Goal: Task Accomplishment & Management: Manage account settings

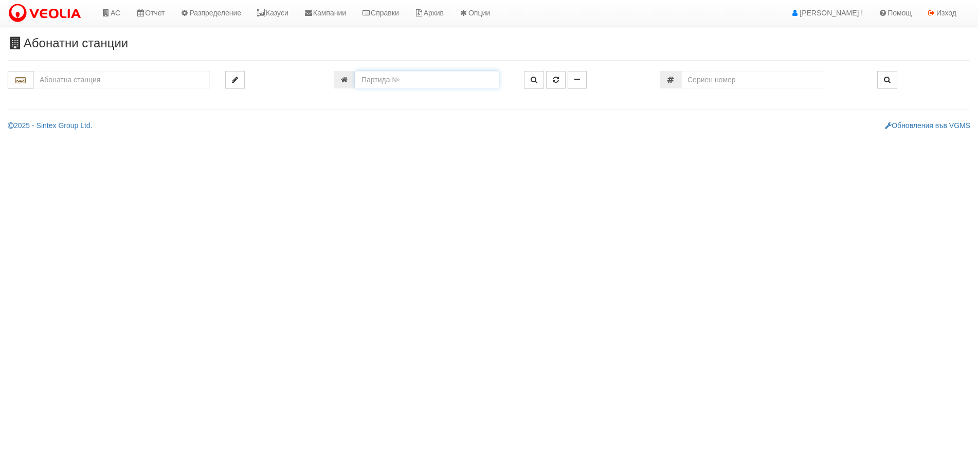
click at [396, 80] on input "number" at bounding box center [427, 79] width 144 height 17
type input "20661"
type input "134/6 - "[PERSON_NAME] [GEOGRAPHIC_DATA] " ЕАД"
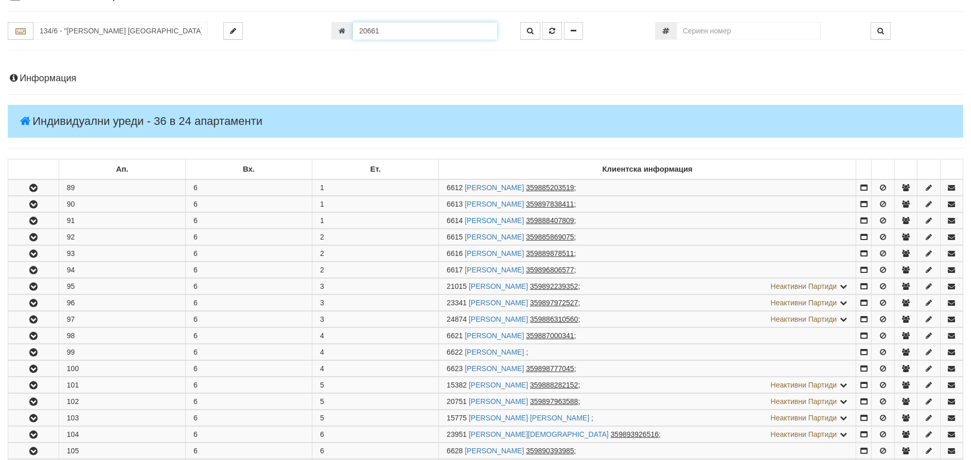
scroll to position [413, 0]
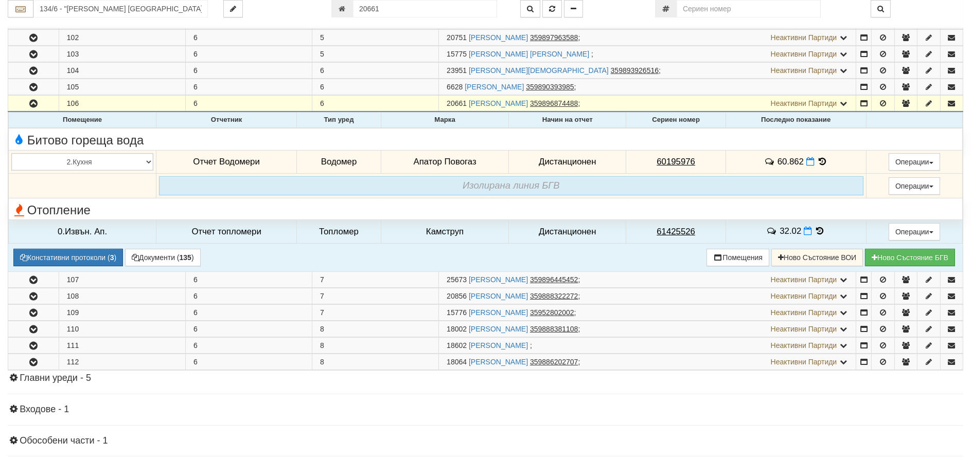
click at [817, 158] on icon at bounding box center [821, 161] width 11 height 9
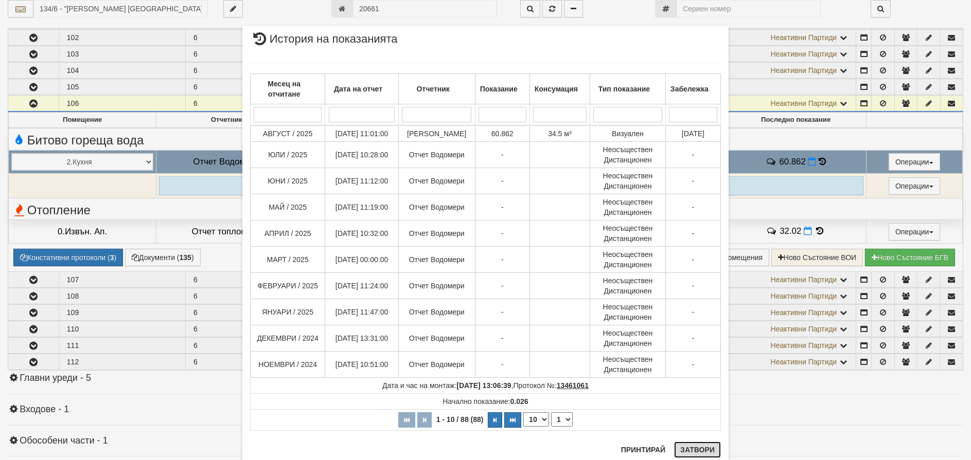
click at [703, 453] on button "Затвори" at bounding box center [697, 450] width 47 height 16
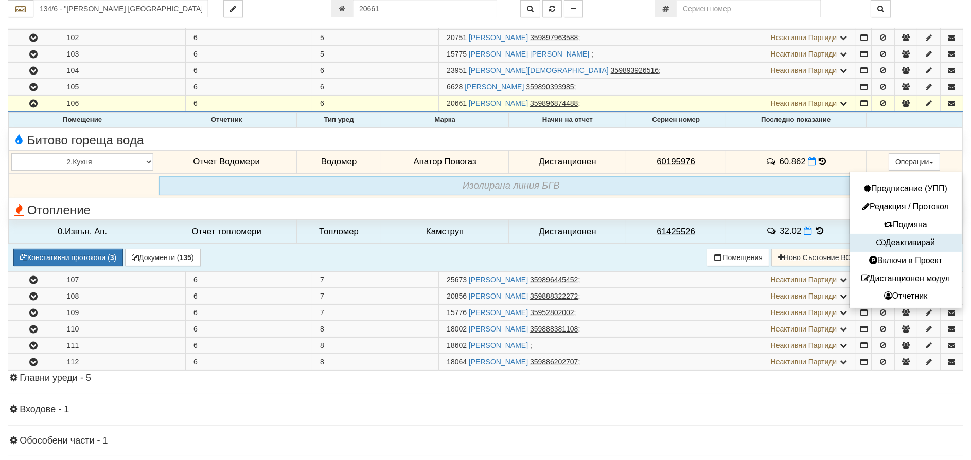
click at [910, 241] on button "Деактивирай" at bounding box center [905, 243] width 107 height 13
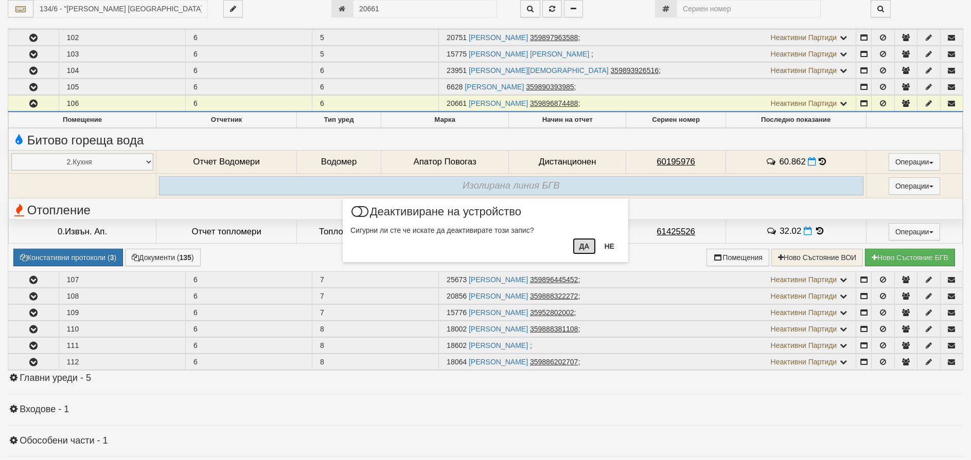
click at [586, 246] on button "Да" at bounding box center [584, 246] width 23 height 16
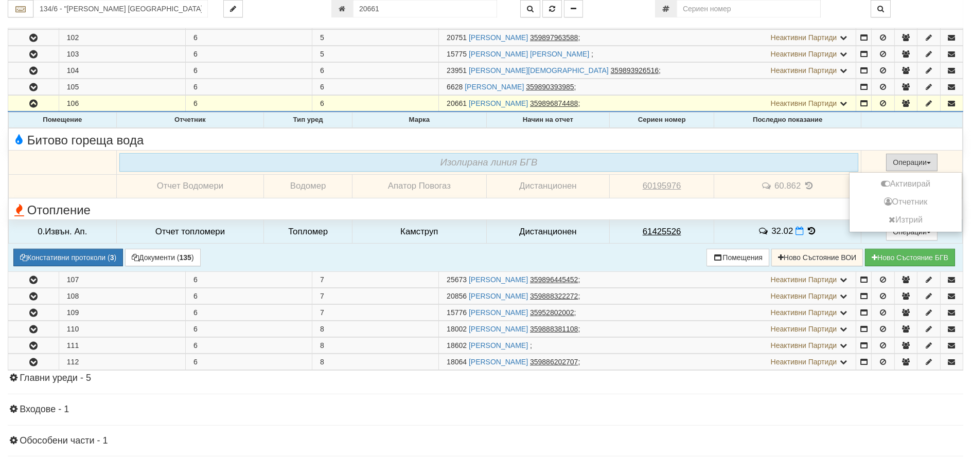
click at [902, 162] on button "Операции" at bounding box center [911, 162] width 51 height 17
click at [904, 183] on button "Активирай" at bounding box center [905, 184] width 107 height 13
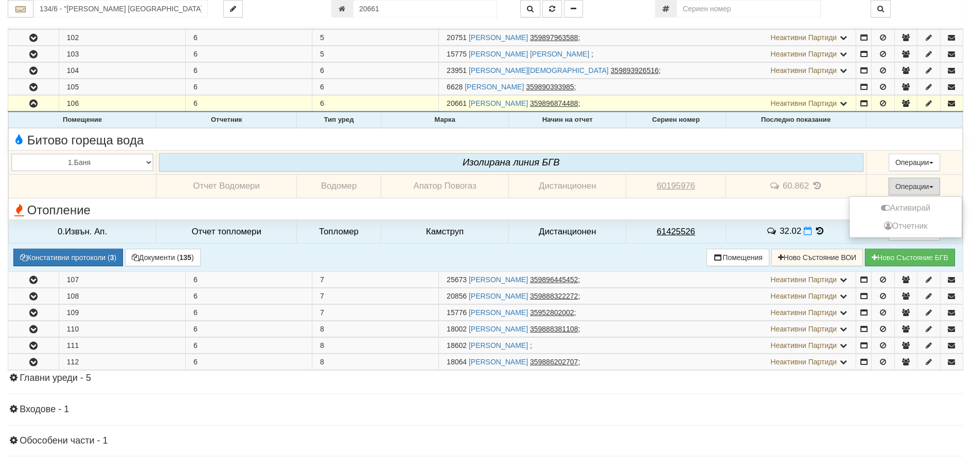
click at [908, 184] on button "Операции" at bounding box center [913, 186] width 51 height 17
click at [908, 204] on button "Активирай" at bounding box center [905, 208] width 107 height 13
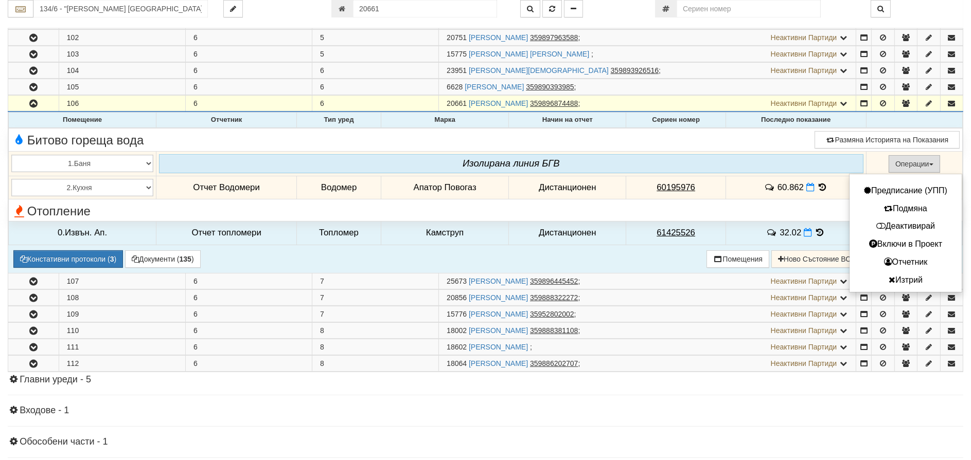
click at [905, 157] on button "Операции" at bounding box center [913, 163] width 51 height 17
click at [916, 160] on button "Операции" at bounding box center [913, 163] width 51 height 17
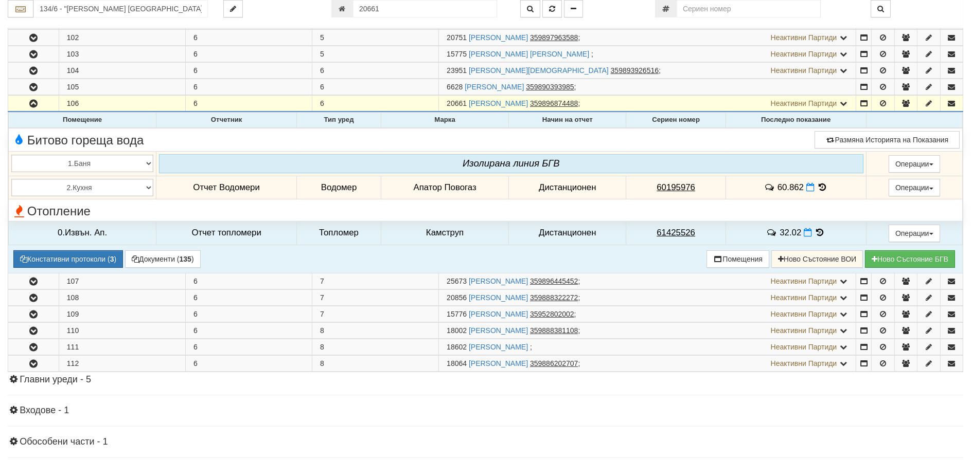
click at [741, 163] on div "Изолирана линия БГВ" at bounding box center [511, 163] width 704 height 19
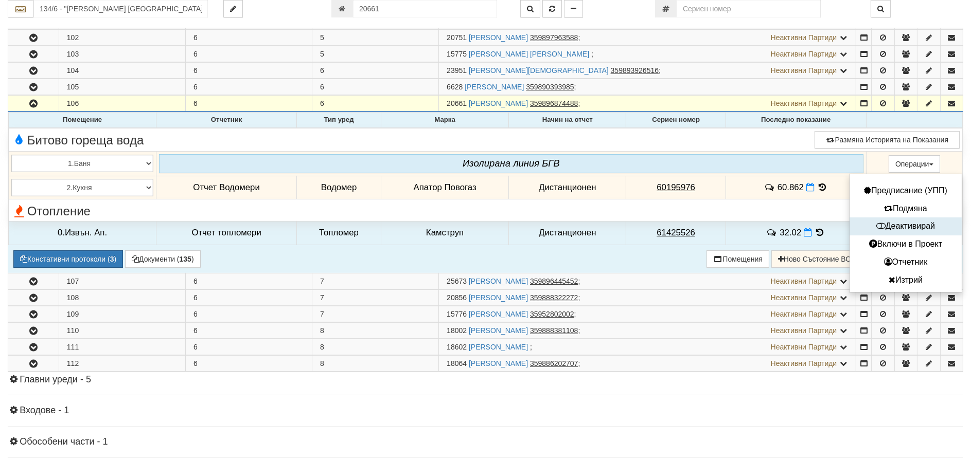
click at [891, 227] on button "Деактивирай" at bounding box center [905, 226] width 107 height 13
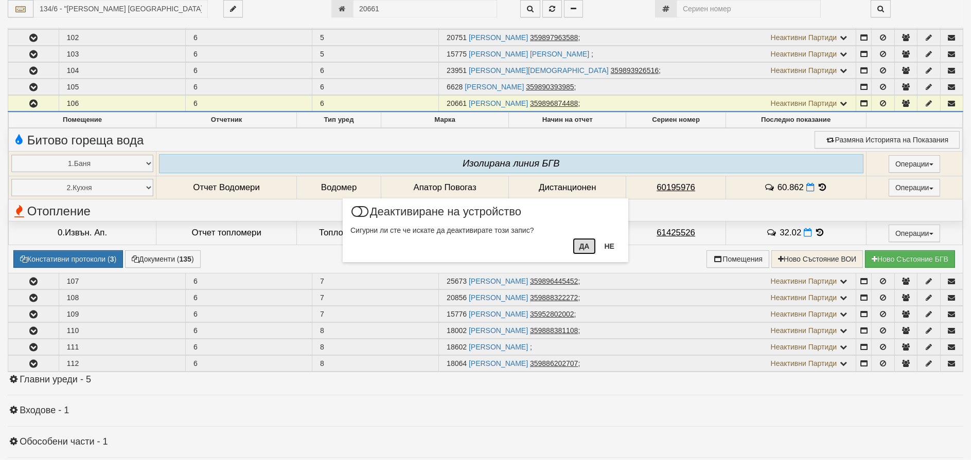
click at [579, 252] on button "Да" at bounding box center [584, 246] width 23 height 16
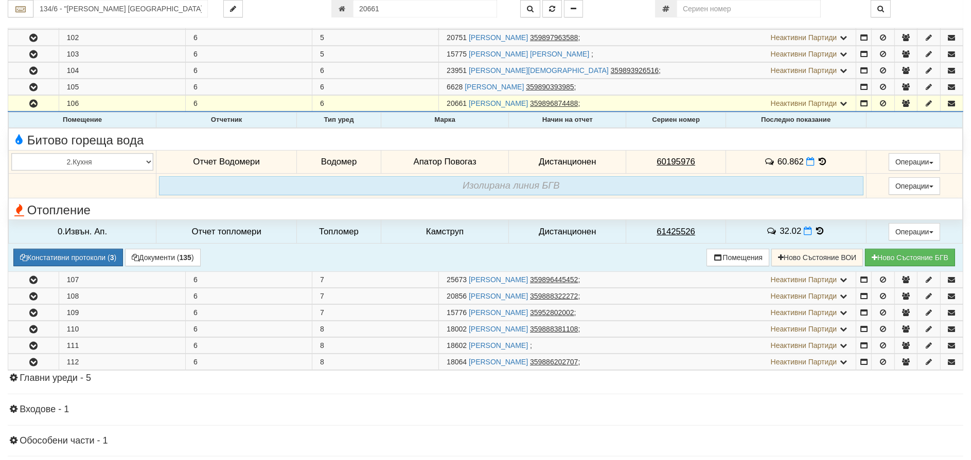
click at [821, 158] on icon at bounding box center [821, 161] width 11 height 9
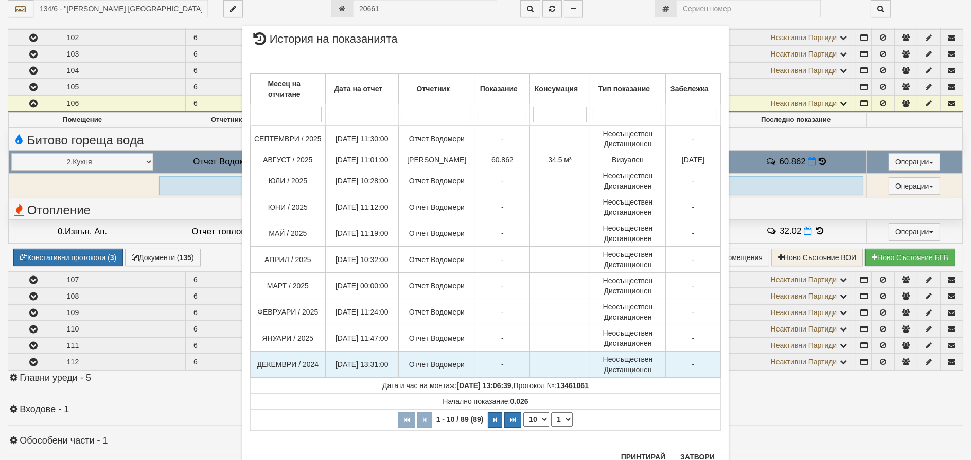
scroll to position [38, 0]
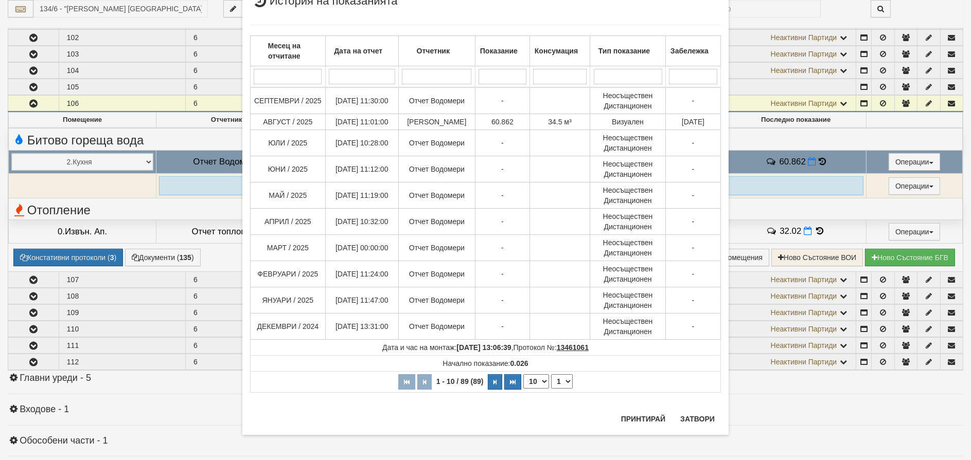
click at [531, 378] on select "10 20 30 40" at bounding box center [536, 381] width 26 height 14
select select "40"
click at [523, 389] on select "10 20 30 40" at bounding box center [536, 381] width 26 height 14
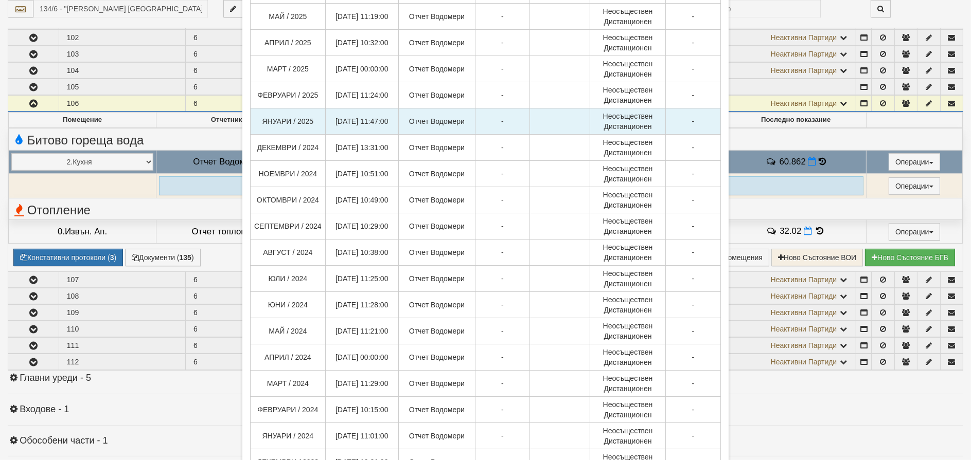
scroll to position [202, 0]
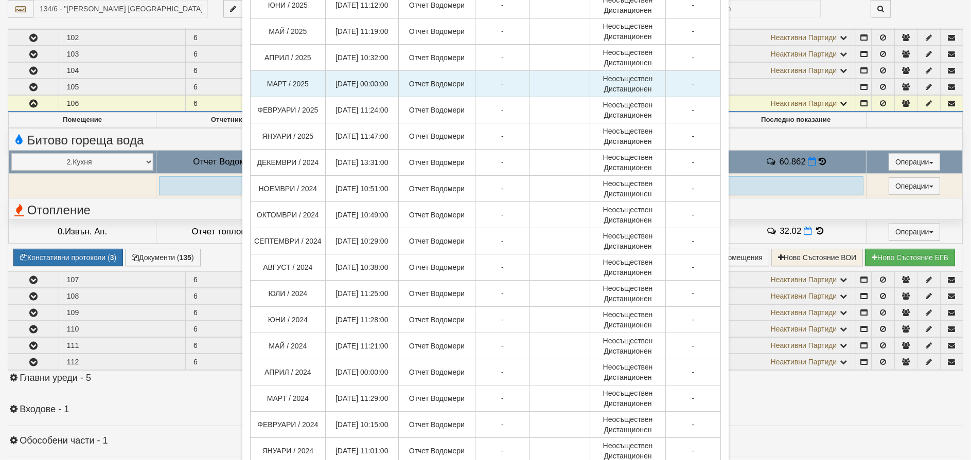
click at [300, 80] on td "МАРТ / 2025" at bounding box center [288, 84] width 75 height 26
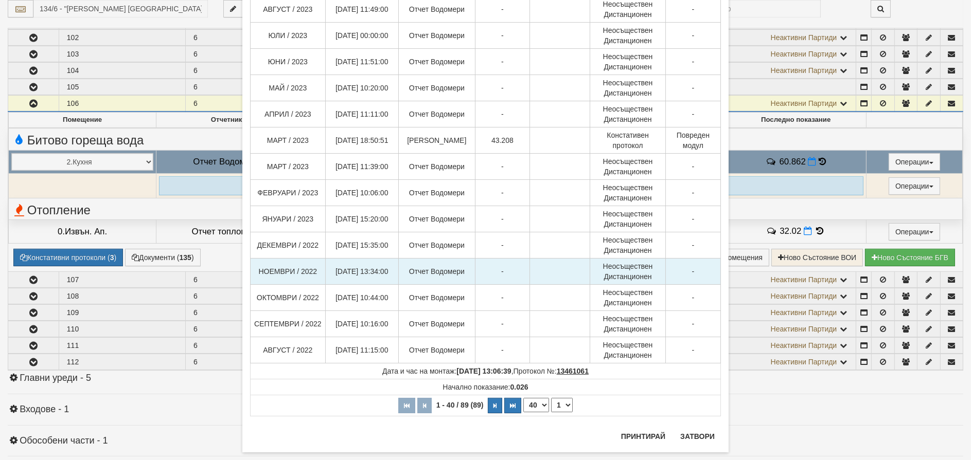
scroll to position [819, 0]
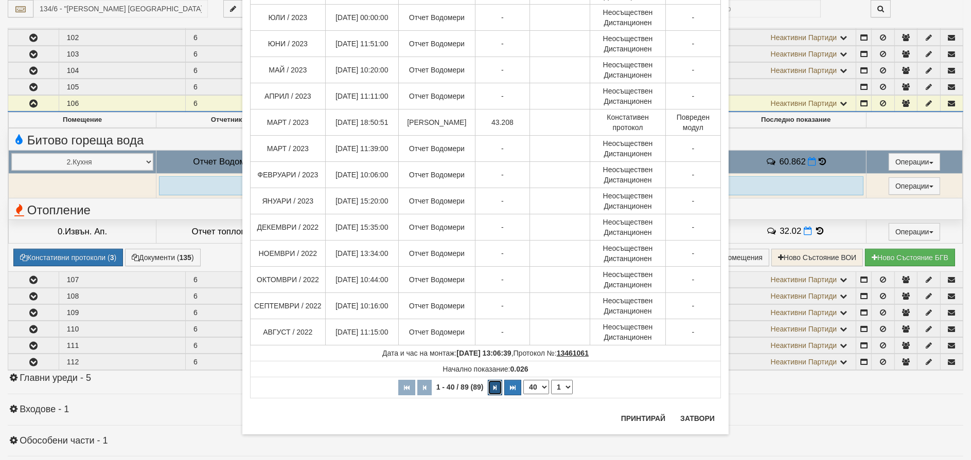
click at [493, 388] on button "button" at bounding box center [495, 387] width 14 height 15
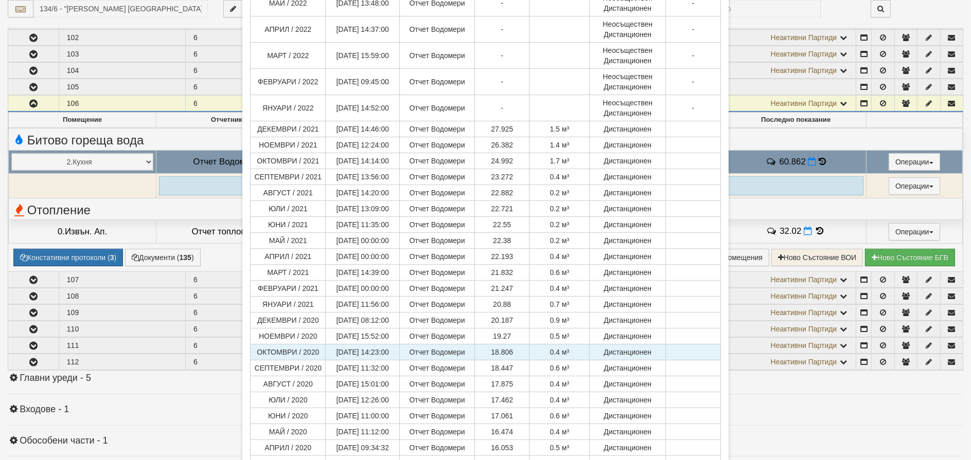
scroll to position [181, 0]
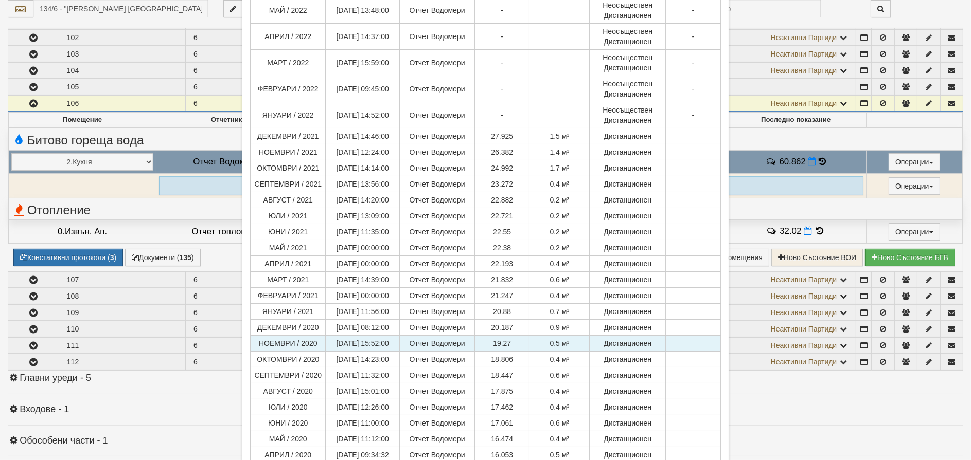
click at [597, 336] on td "Дистанционен" at bounding box center [627, 344] width 76 height 16
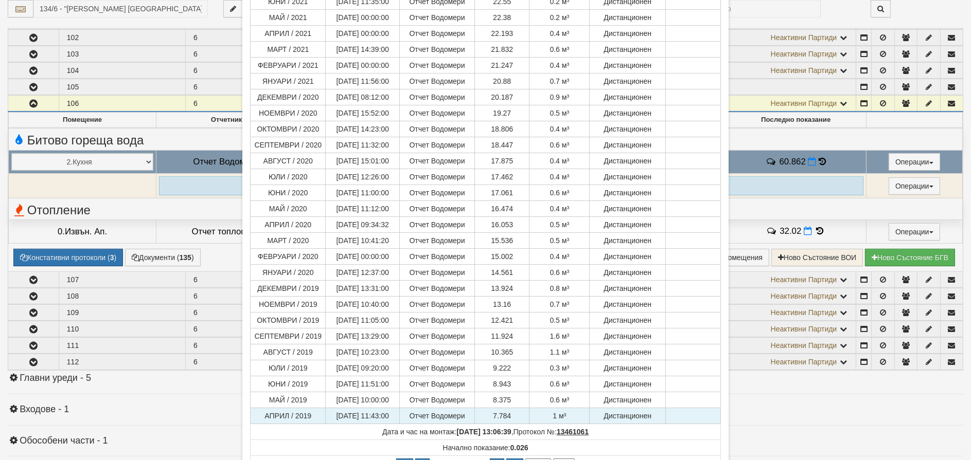
scroll to position [490, 0]
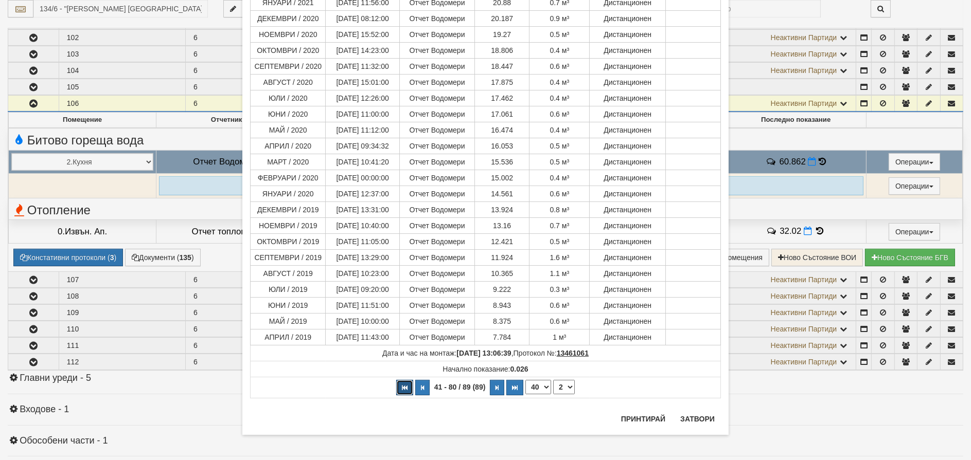
click at [404, 385] on button "button" at bounding box center [404, 387] width 17 height 15
select select "1"
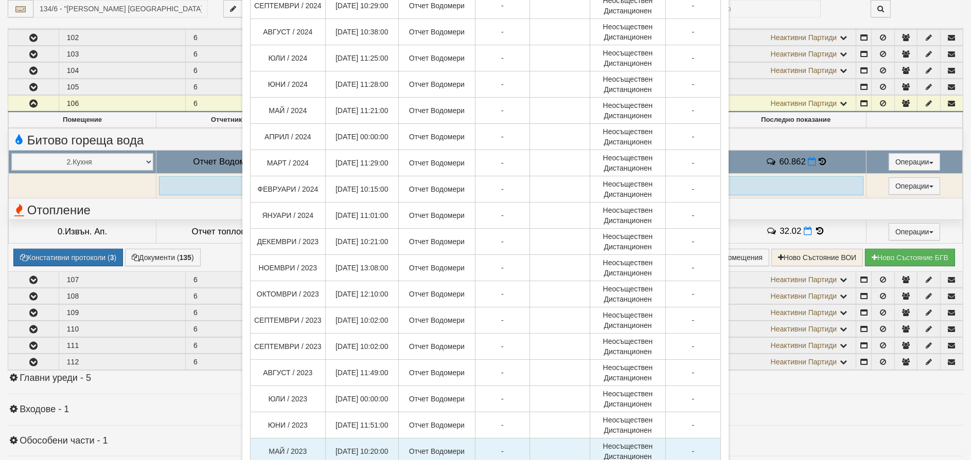
scroll to position [439, 0]
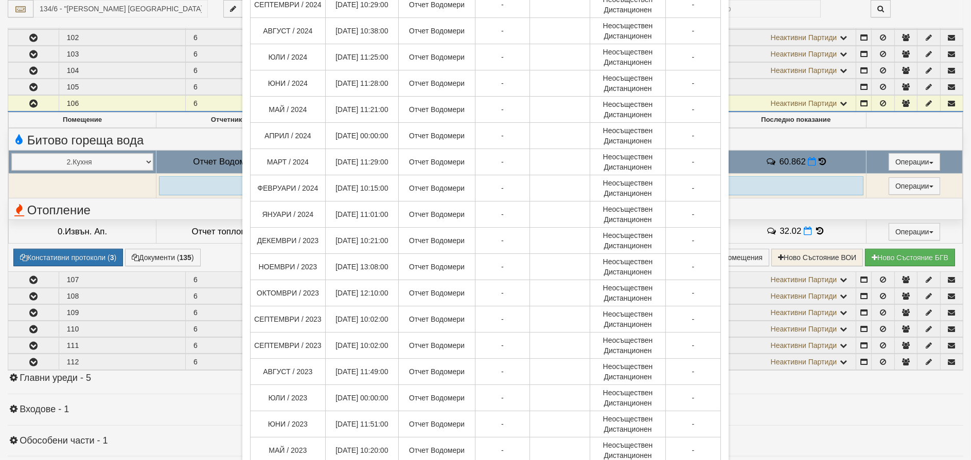
click at [841, 389] on div "× История на показанията Месец на отчитане Дата на отчет Отчетник Показание Кон…" at bounding box center [485, 230] width 971 height 460
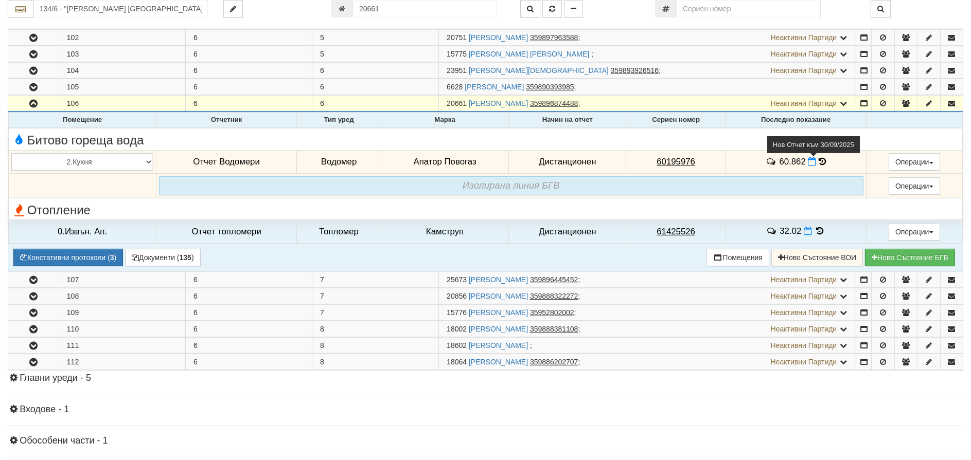
click at [809, 162] on icon at bounding box center [812, 161] width 8 height 9
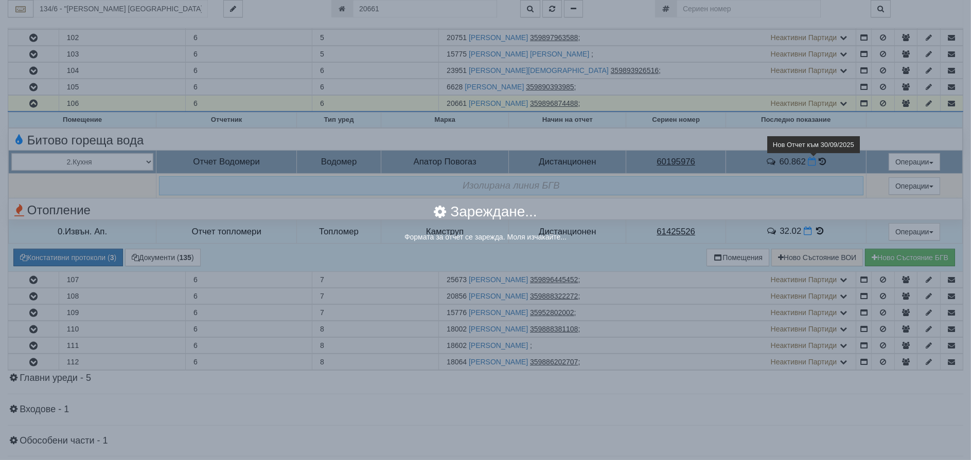
select select "8ac75930-9bfd-e511-80be-8d5a1dced85a"
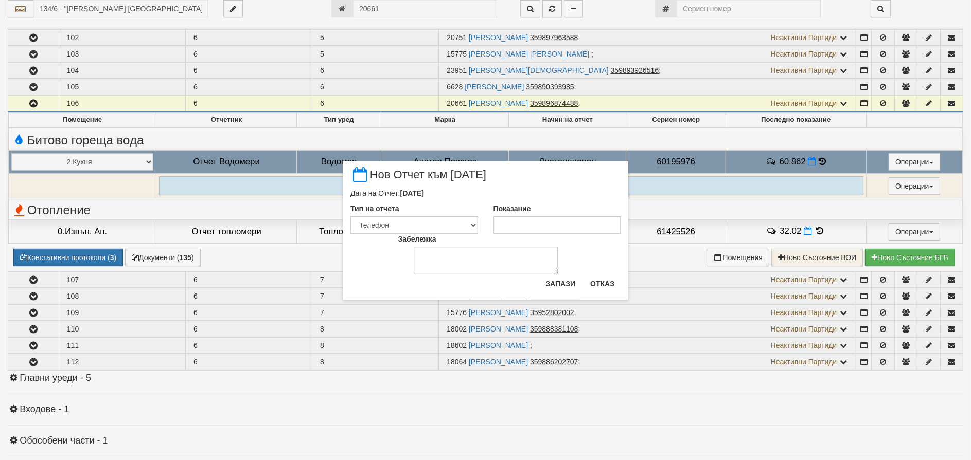
click at [564, 215] on div "Показание" at bounding box center [557, 219] width 143 height 30
drag, startPoint x: 553, startPoint y: 222, endPoint x: 551, endPoint y: 227, distance: 5.4
click at [551, 227] on input "Показание" at bounding box center [557, 225] width 128 height 17
type input "60.86"
click at [565, 287] on button "Запази" at bounding box center [560, 284] width 42 height 16
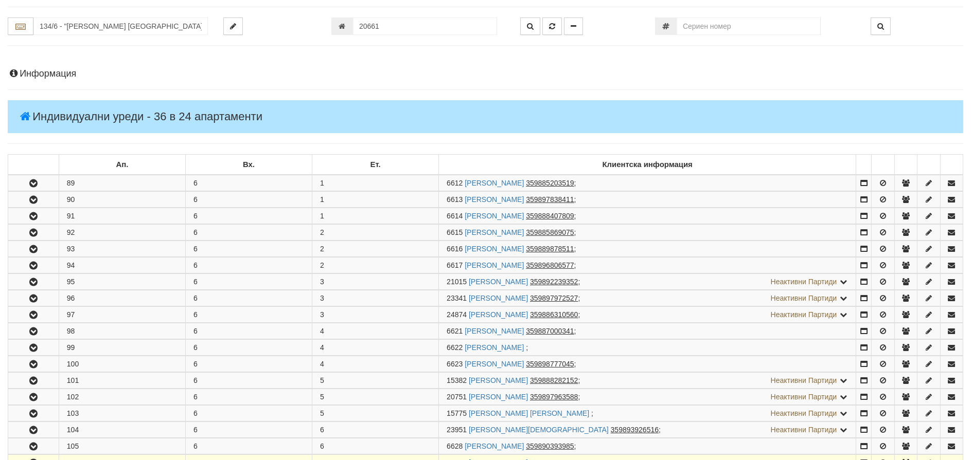
scroll to position [53, 0]
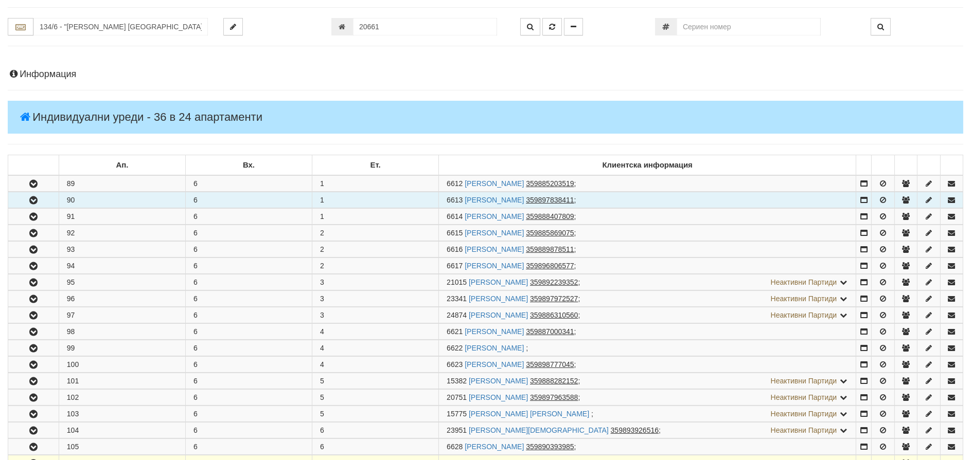
click at [27, 197] on icon "button" at bounding box center [33, 200] width 12 height 7
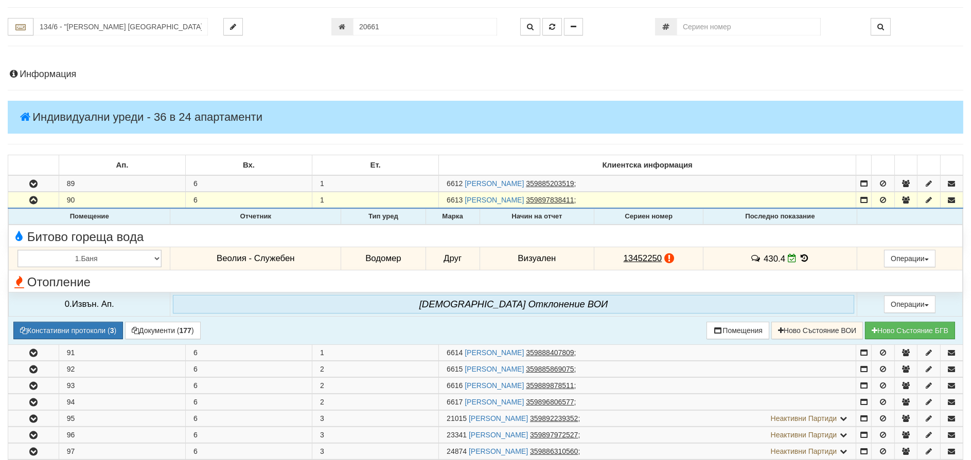
click at [805, 256] on icon at bounding box center [803, 258] width 11 height 9
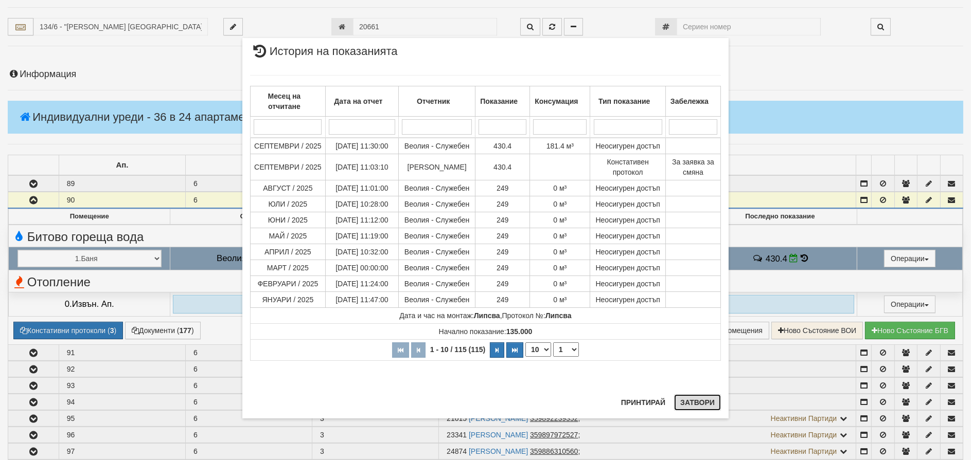
click at [687, 401] on button "Затвори" at bounding box center [697, 403] width 47 height 16
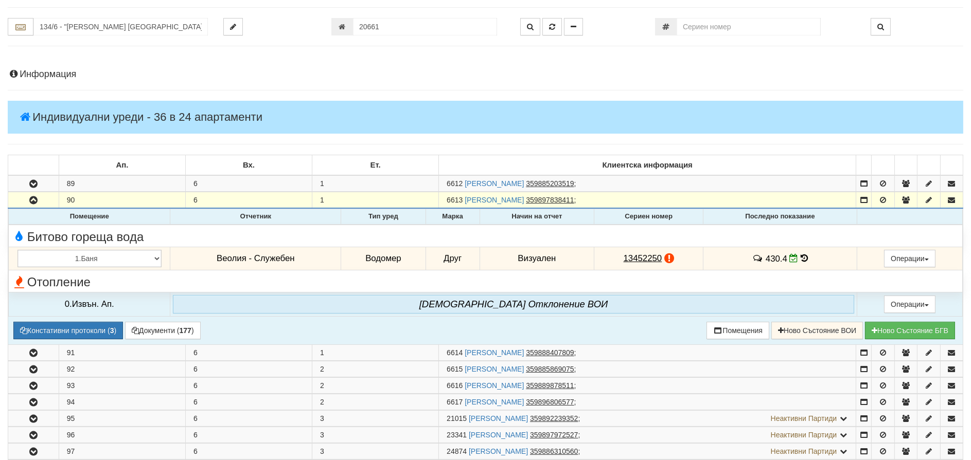
click at [802, 256] on icon at bounding box center [803, 258] width 7 height 9
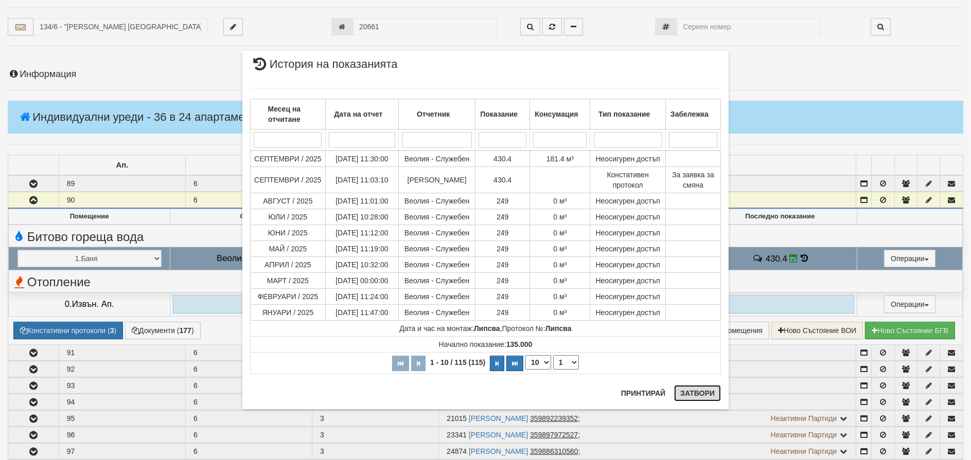
click at [688, 394] on button "Затвори" at bounding box center [697, 393] width 47 height 16
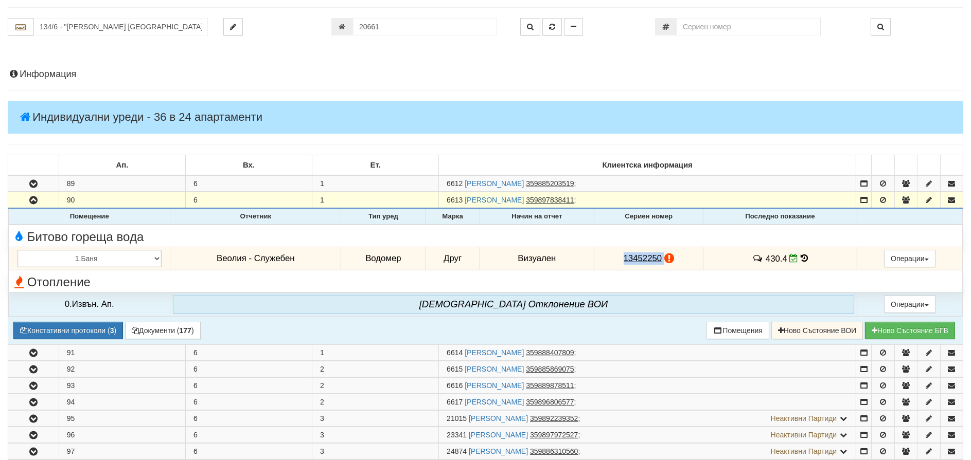
drag, startPoint x: 661, startPoint y: 256, endPoint x: 617, endPoint y: 257, distance: 43.7
click at [617, 257] on td "13452250" at bounding box center [648, 259] width 109 height 24
copy td "13452250"
click at [800, 258] on icon at bounding box center [803, 258] width 7 height 9
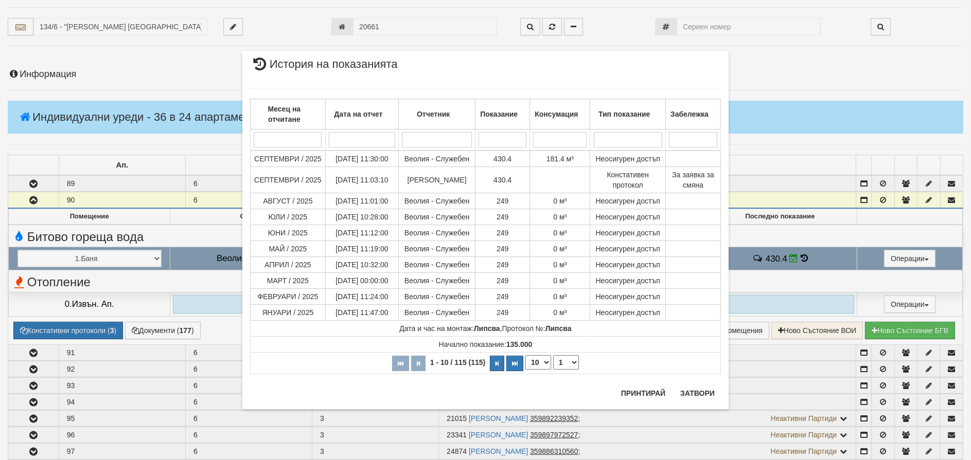
click at [538, 364] on select "10 20 30 40" at bounding box center [538, 362] width 26 height 14
select select "40"
click at [525, 370] on select "10 20 30 40" at bounding box center [538, 362] width 26 height 14
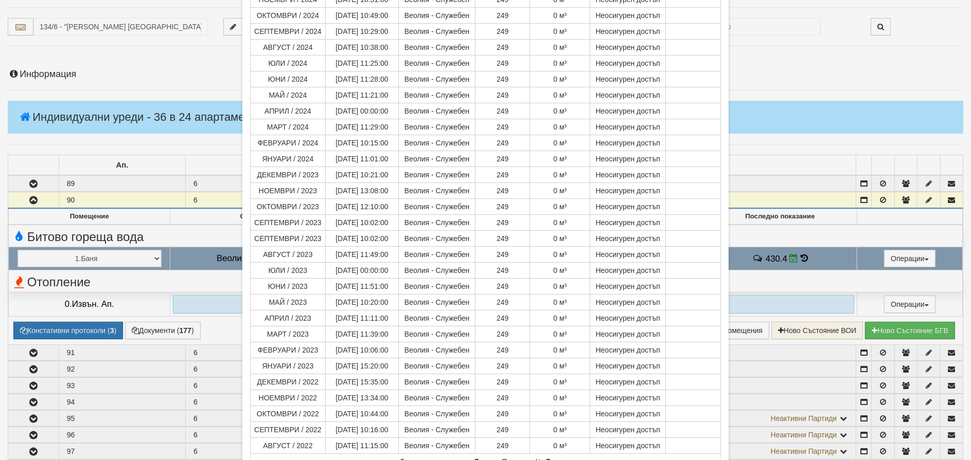
scroll to position [428, 0]
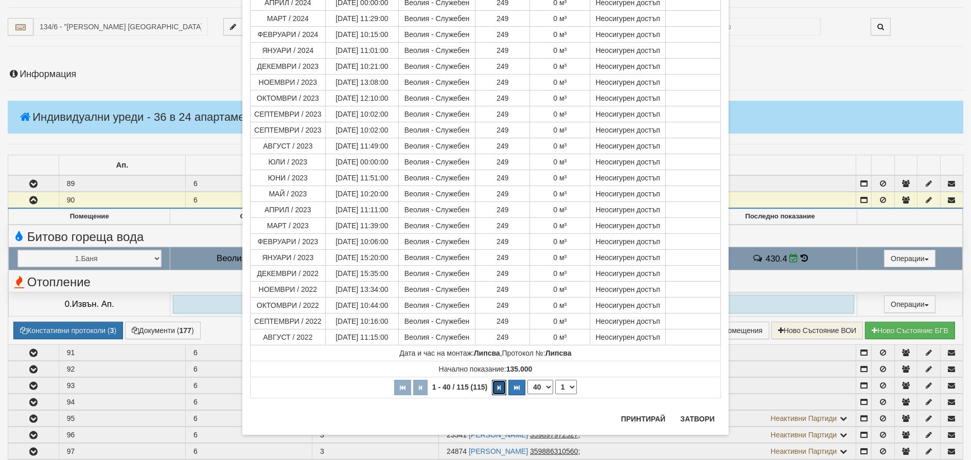
click at [497, 385] on icon "button" at bounding box center [498, 388] width 3 height 6
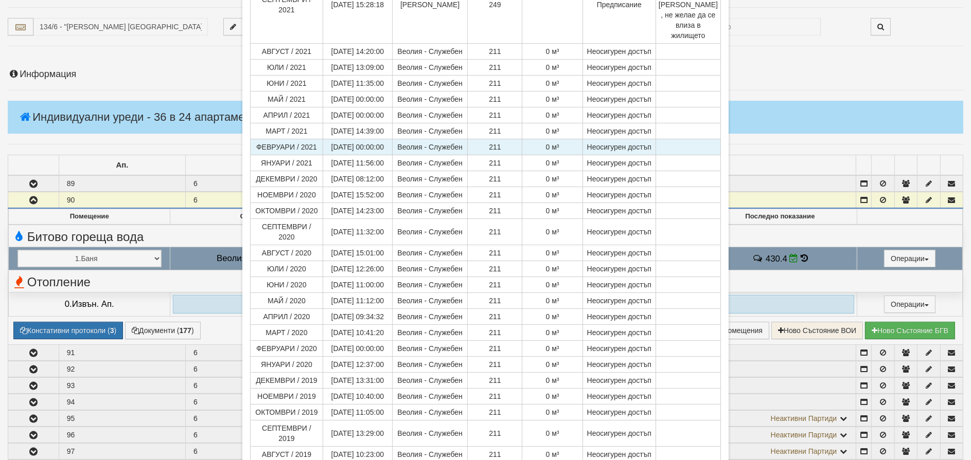
scroll to position [480, 0]
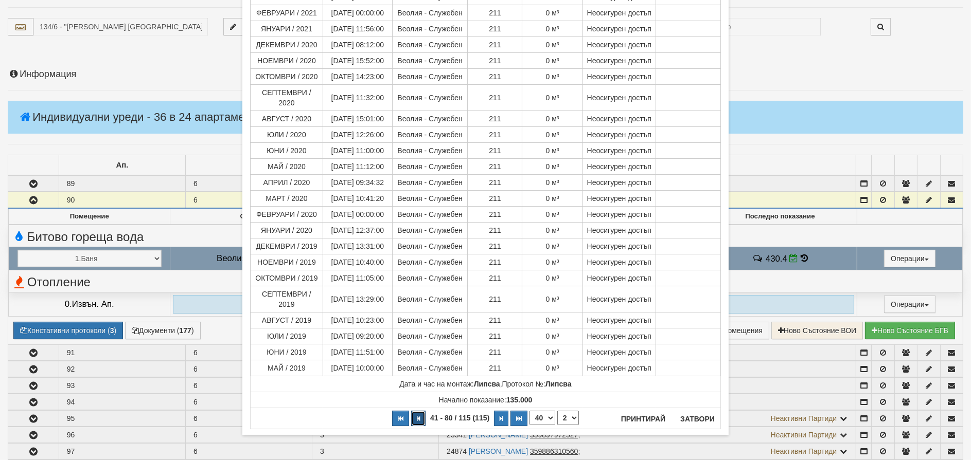
click at [417, 416] on icon "button" at bounding box center [418, 419] width 3 height 6
select select "1"
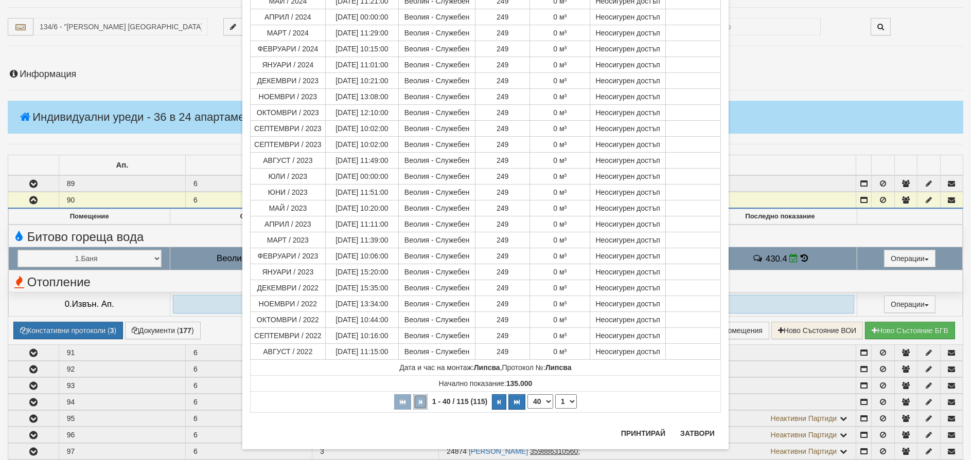
scroll to position [428, 0]
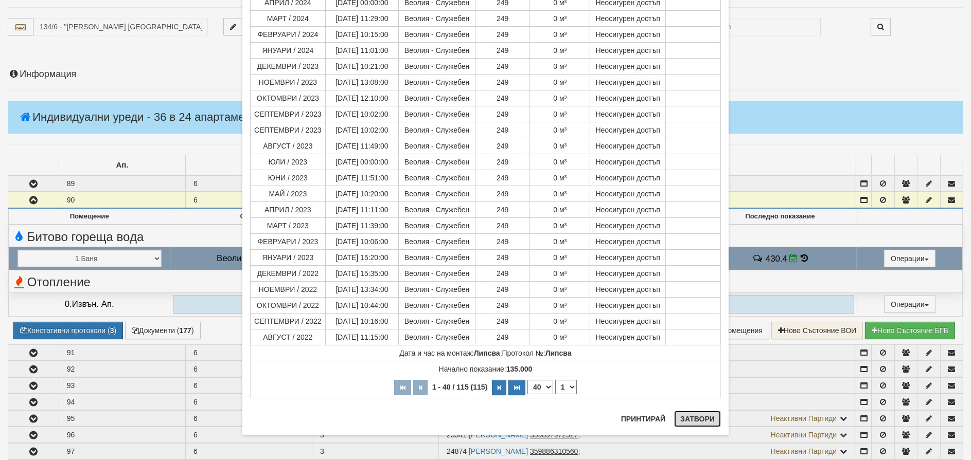
click at [713, 422] on button "Затвори" at bounding box center [697, 419] width 47 height 16
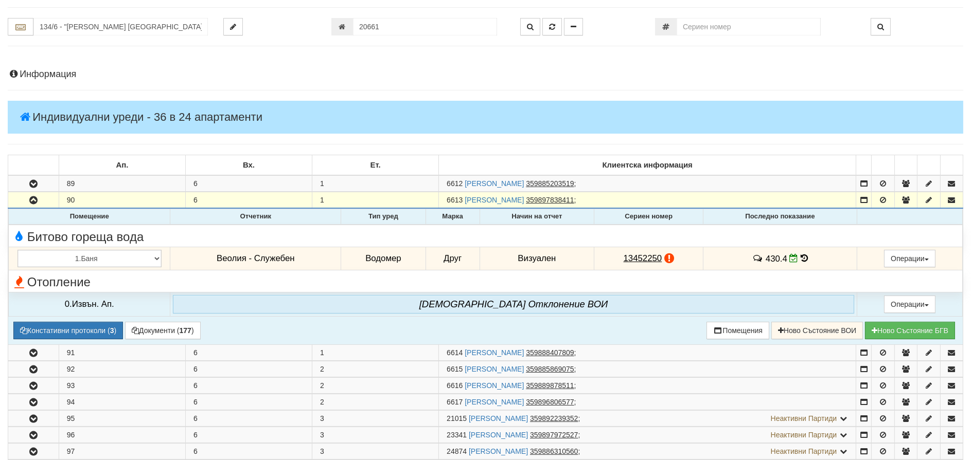
click at [800, 256] on icon at bounding box center [803, 258] width 7 height 9
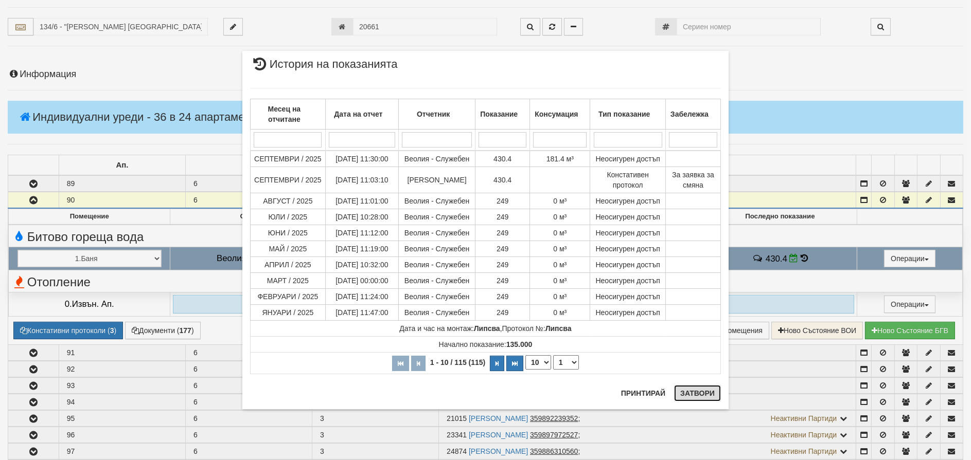
click at [712, 396] on button "Затвори" at bounding box center [697, 393] width 47 height 16
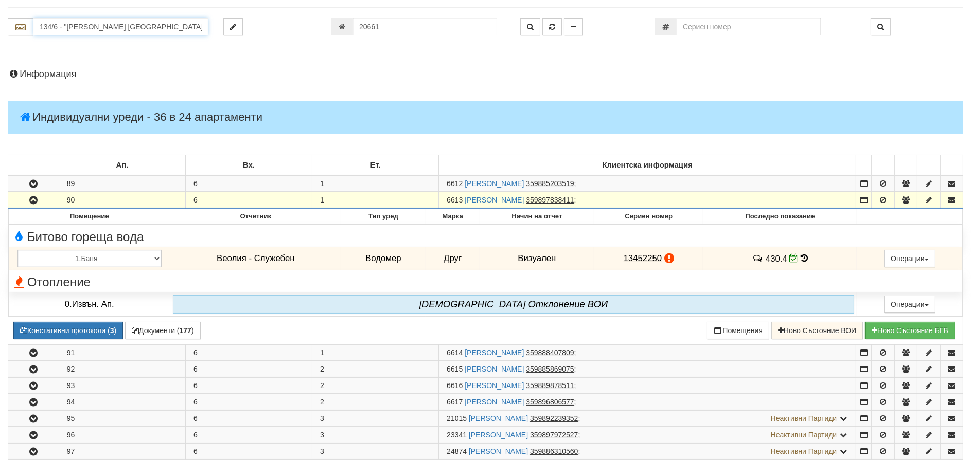
click at [87, 27] on input "134/6 - "[PERSON_NAME] [GEOGRAPHIC_DATA] " ЕАД" at bounding box center [120, 26] width 174 height 17
click at [50, 53] on div "205/3 - Вл. [PERSON_NAME] - "ВЕОЛИЯ"" at bounding box center [120, 55] width 171 height 12
type input "205/3 - Вл. [PERSON_NAME] - "ВЕОЛИЯ""
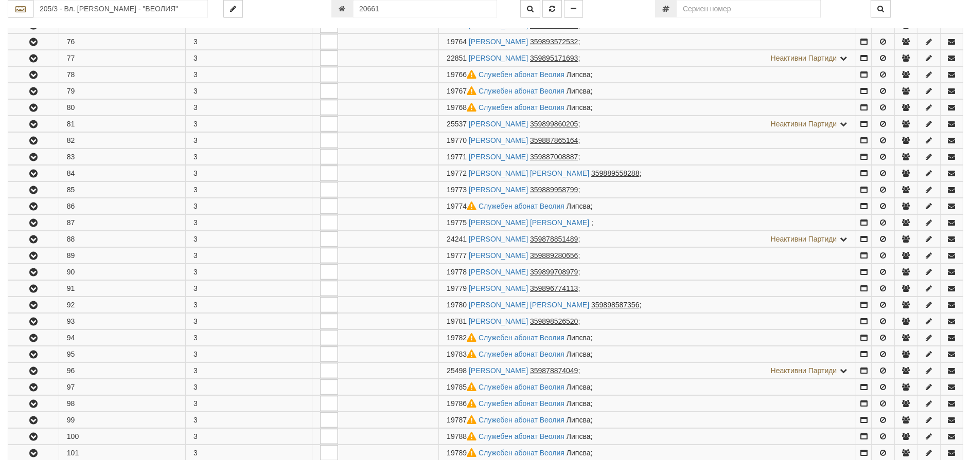
scroll to position [0, 0]
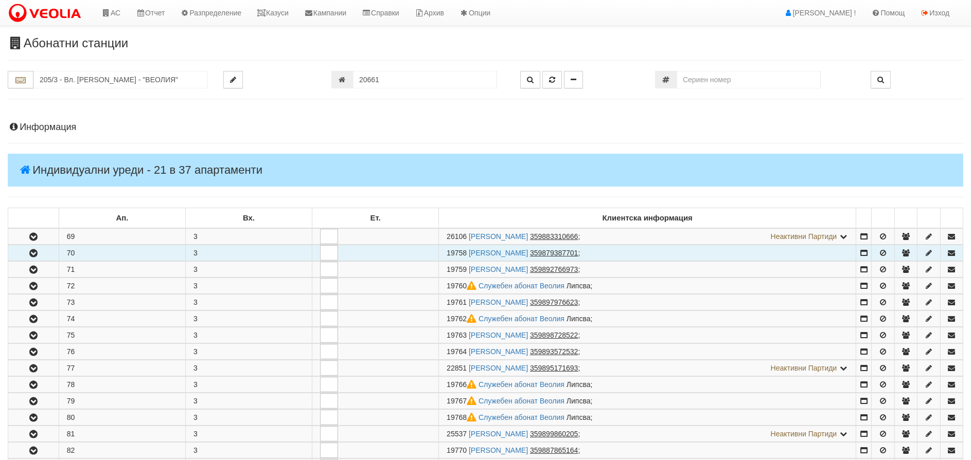
click at [34, 255] on icon "button" at bounding box center [33, 253] width 12 height 7
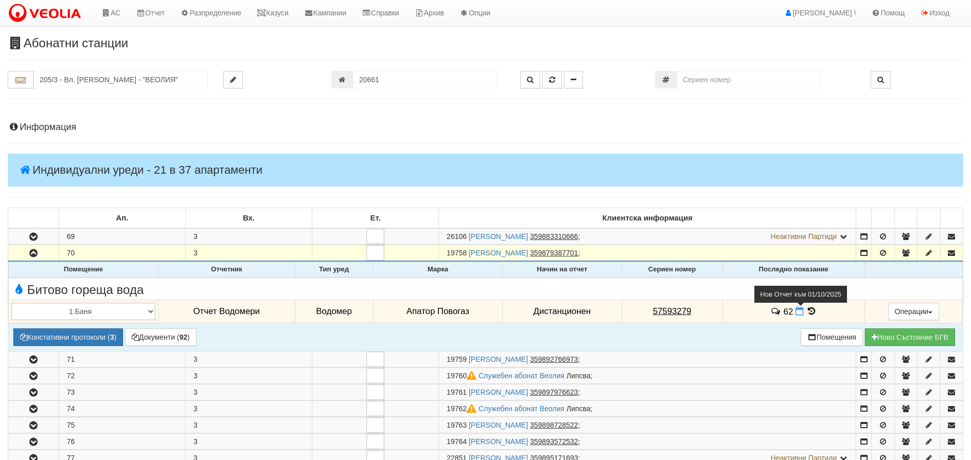
click at [800, 312] on span at bounding box center [800, 312] width 11 height 10
click at [798, 311] on icon at bounding box center [799, 311] width 8 height 9
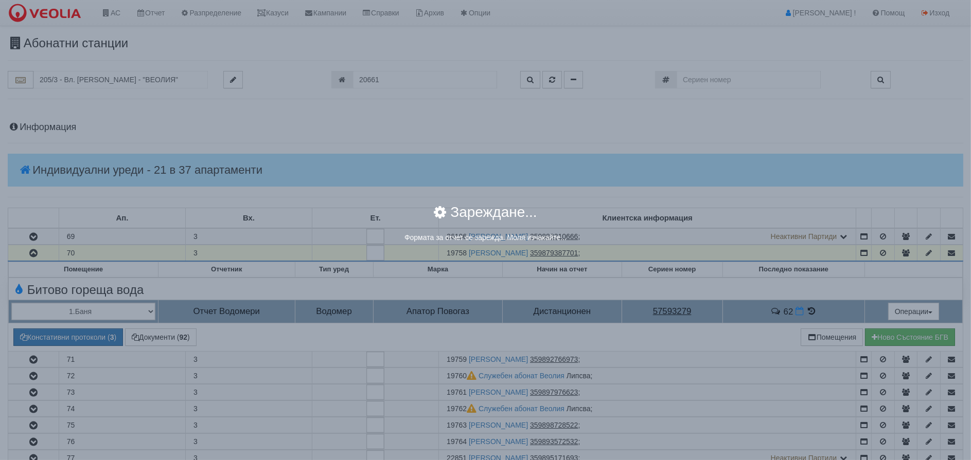
select select "8ac75930-9bfd-e511-80be-8d5a1dced85a"
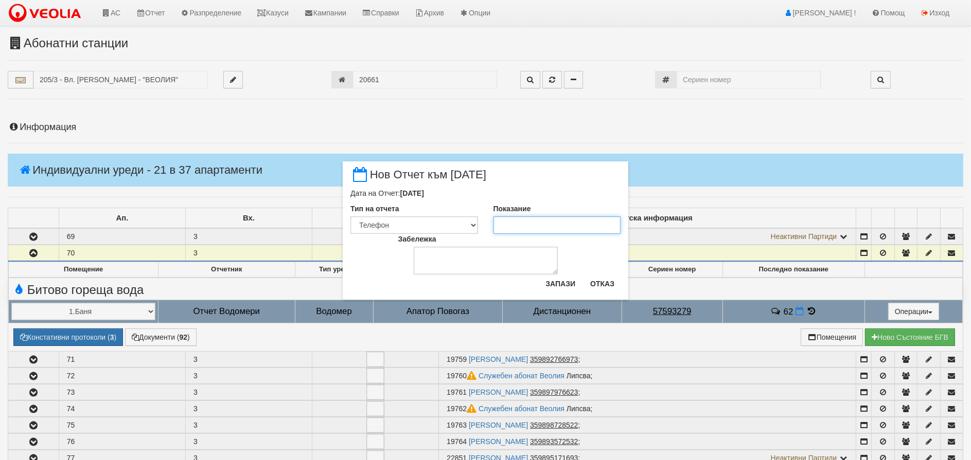
click at [532, 224] on input "Показание" at bounding box center [557, 225] width 128 height 17
type input "62.1"
click at [558, 284] on button "Запази" at bounding box center [560, 284] width 42 height 16
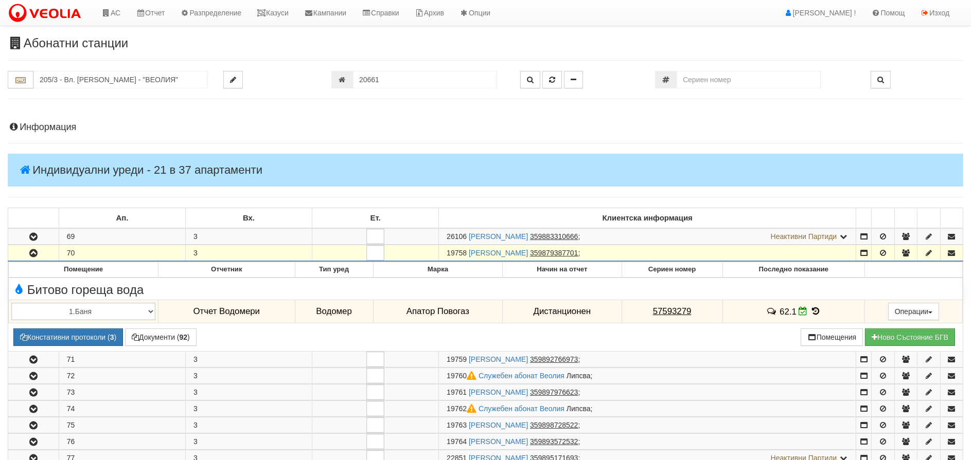
click at [31, 122] on h4 "Информация" at bounding box center [485, 127] width 955 height 10
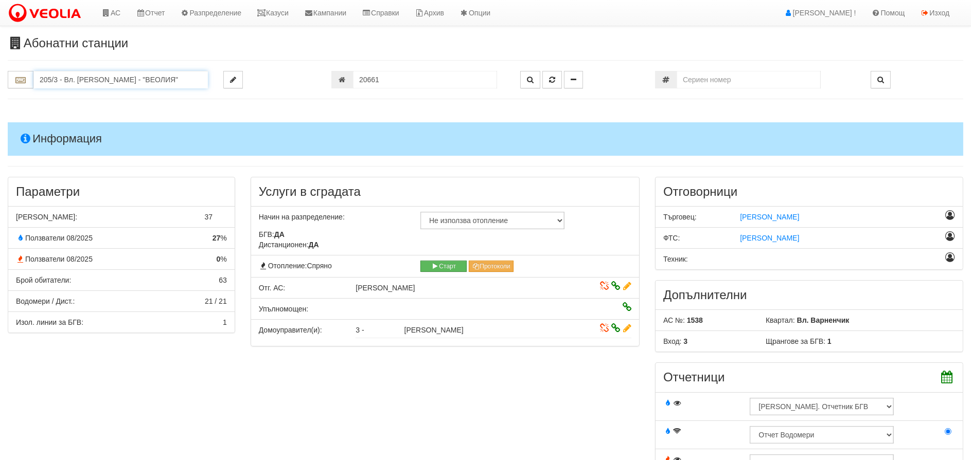
click at [108, 75] on input "205/3 - Вл. [PERSON_NAME] - "ВЕОЛИЯ"" at bounding box center [120, 79] width 174 height 17
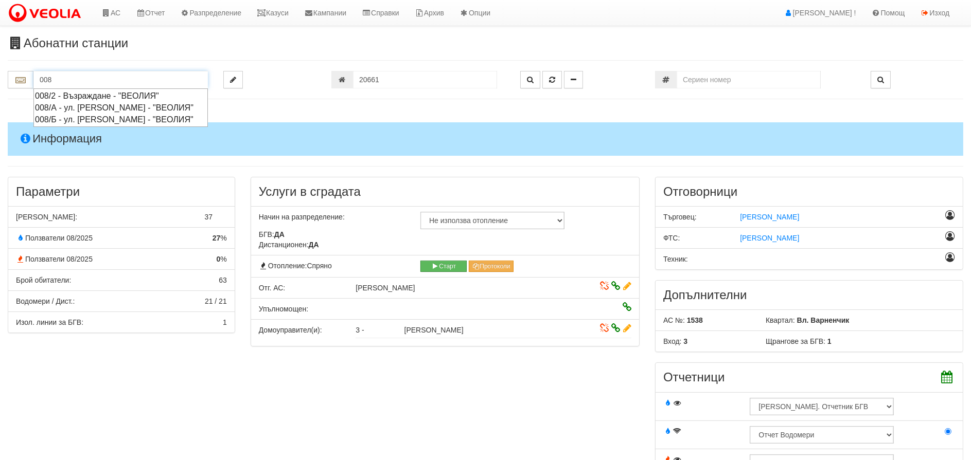
click at [57, 126] on div "008/Б - ул. [PERSON_NAME] - "ВЕОЛИЯ"" at bounding box center [120, 120] width 171 height 12
type input "008/Б - ул. [PERSON_NAME] - "ВЕОЛИЯ""
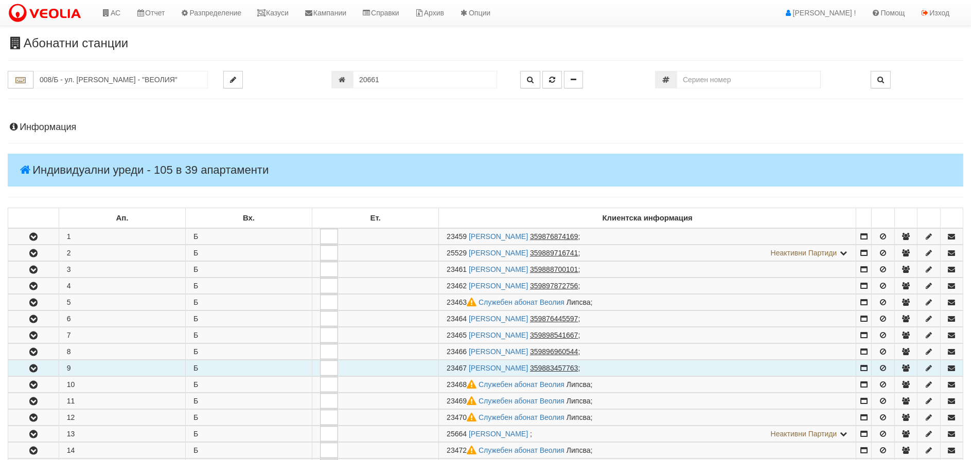
click at [30, 365] on icon "button" at bounding box center [33, 368] width 12 height 7
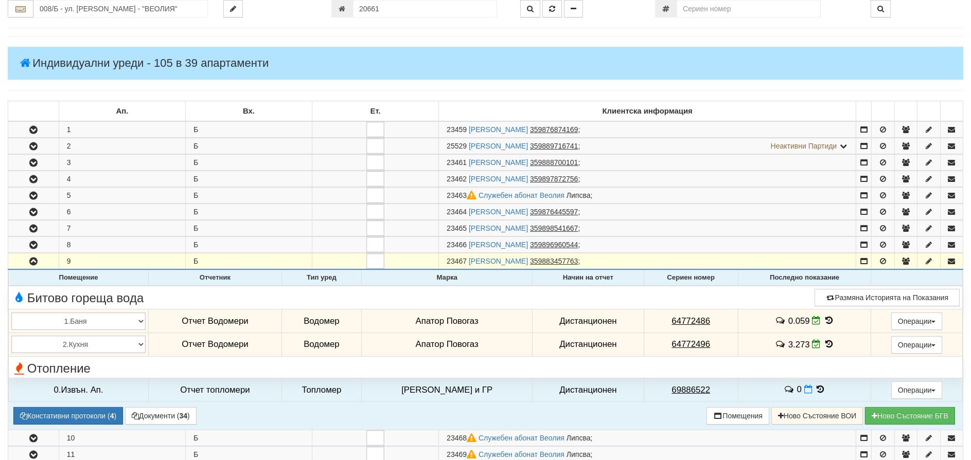
scroll to position [154, 0]
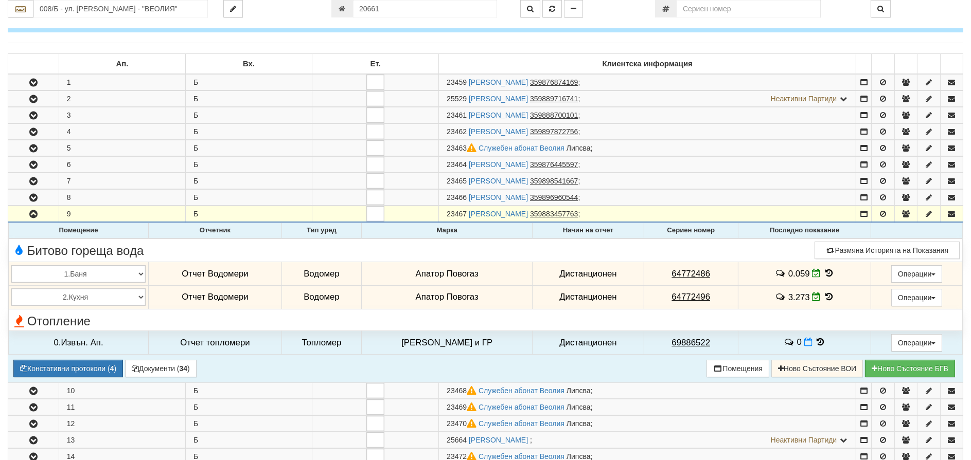
click at [824, 272] on icon at bounding box center [828, 273] width 11 height 9
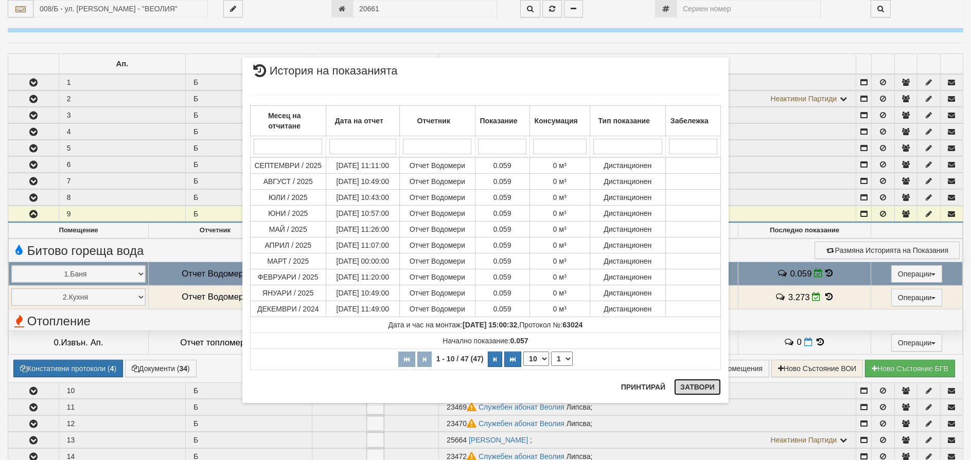
click at [688, 388] on button "Затвори" at bounding box center [697, 387] width 47 height 16
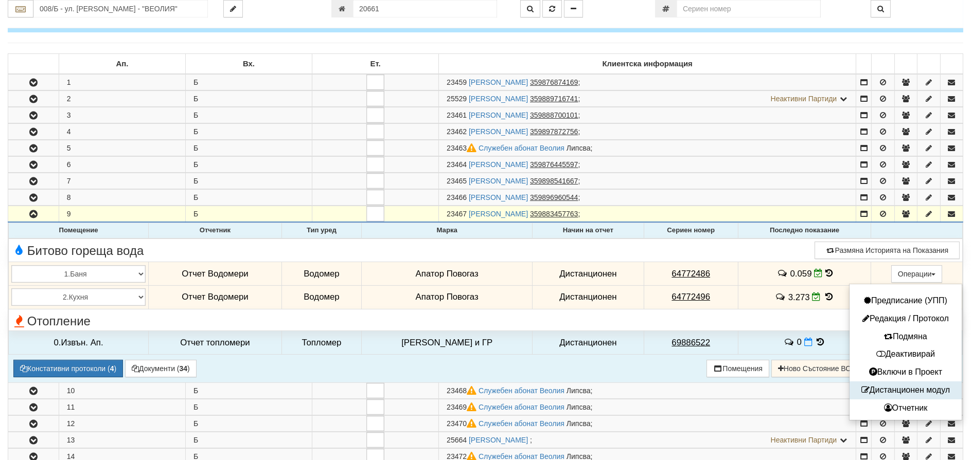
click at [904, 392] on button "Дистанционен модул" at bounding box center [905, 390] width 107 height 13
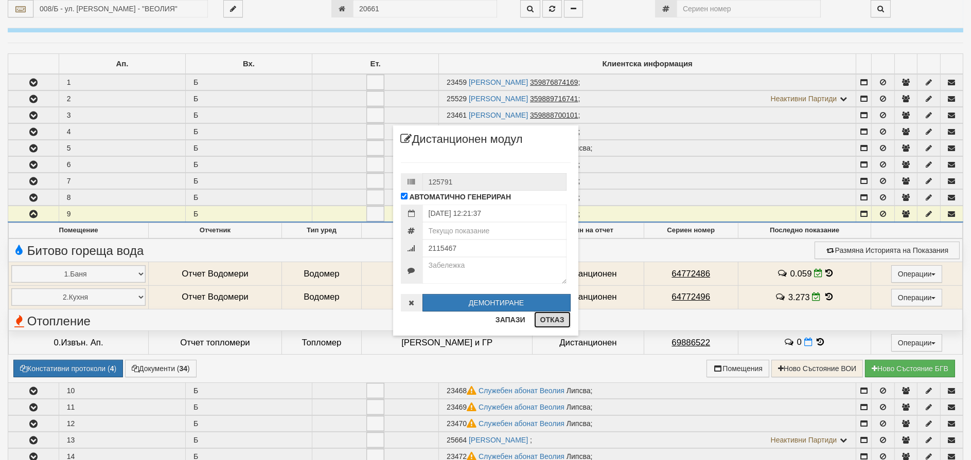
click at [552, 322] on button "Отказ" at bounding box center [552, 320] width 37 height 16
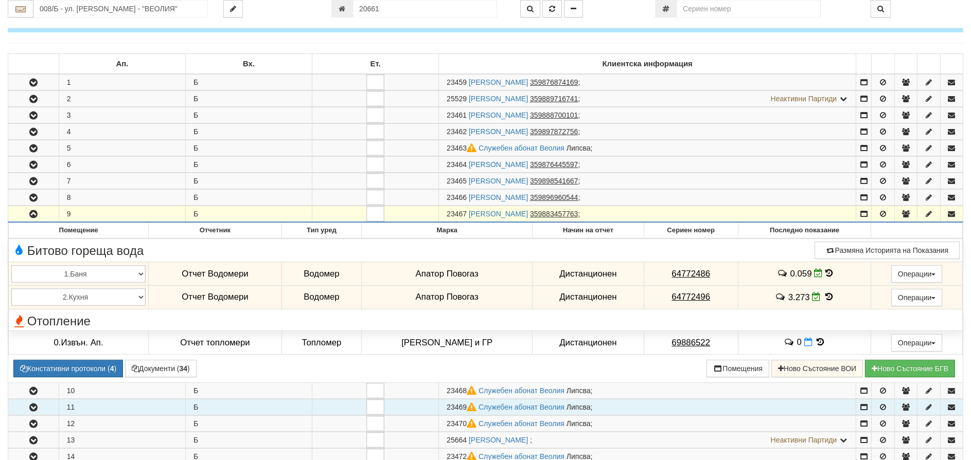
click at [332, 403] on td at bounding box center [375, 407] width 127 height 16
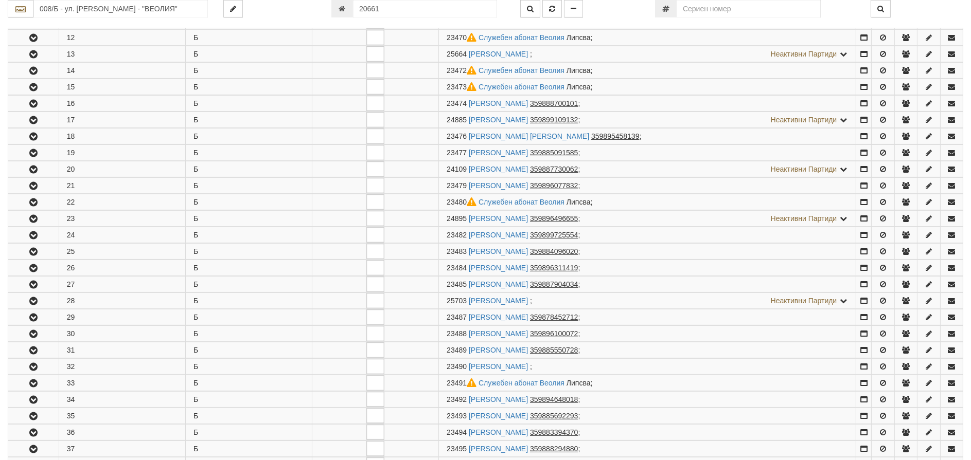
scroll to position [617, 0]
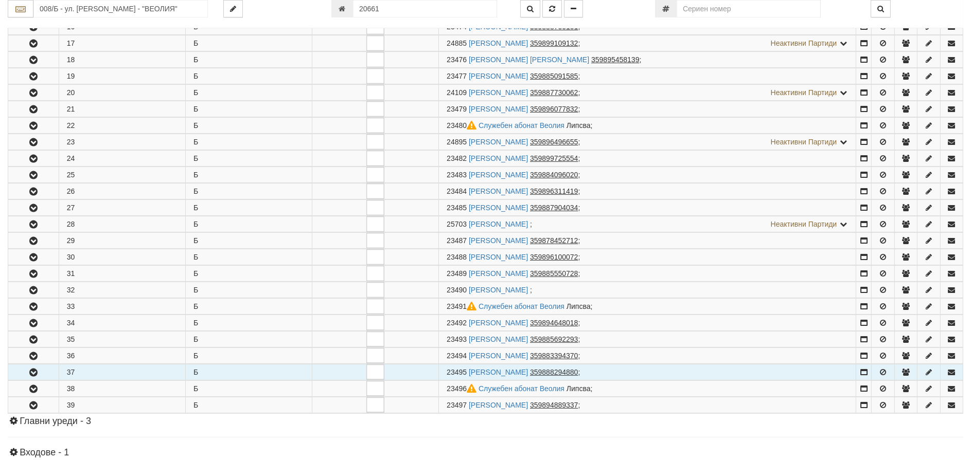
click at [37, 373] on icon "button" at bounding box center [33, 372] width 12 height 7
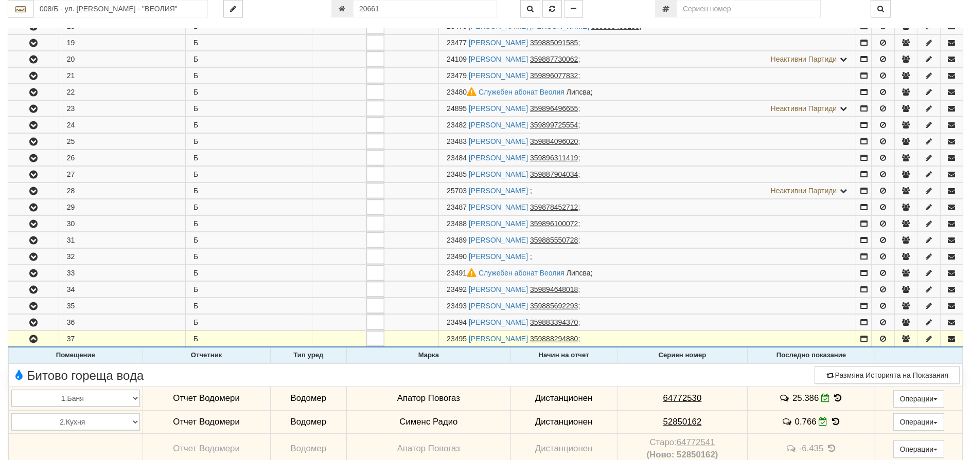
scroll to position [669, 0]
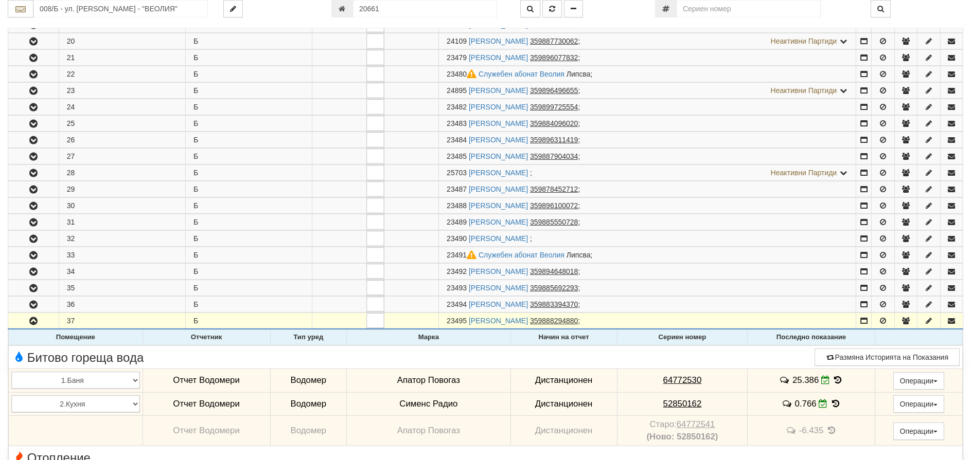
click at [830, 404] on icon at bounding box center [835, 404] width 11 height 9
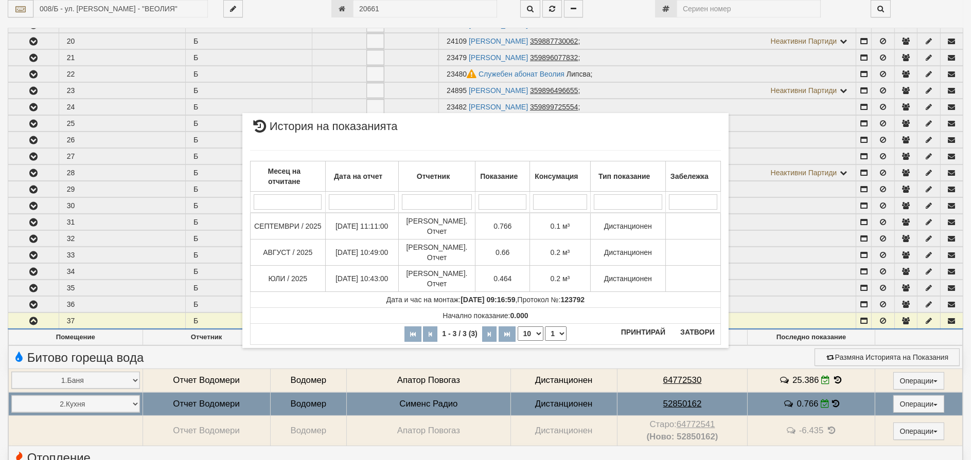
click at [704, 402] on div "× История на показанията Месец на отчитане Дата на отчет Отчетник Показание Кон…" at bounding box center [485, 230] width 971 height 460
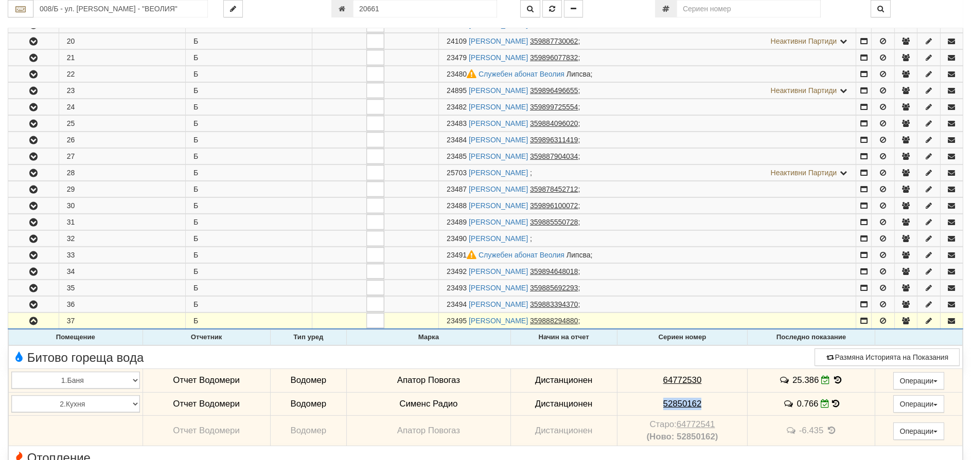
drag, startPoint x: 704, startPoint y: 403, endPoint x: 640, endPoint y: 406, distance: 63.9
click at [640, 406] on td "52850162" at bounding box center [682, 404] width 131 height 24
copy tcxspan "52850162"
click at [834, 406] on td "0.766" at bounding box center [811, 404] width 128 height 24
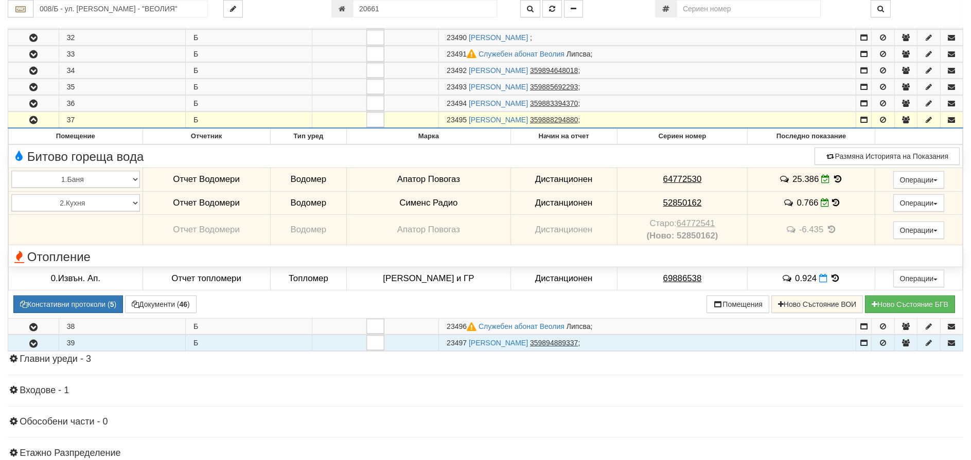
scroll to position [874, 0]
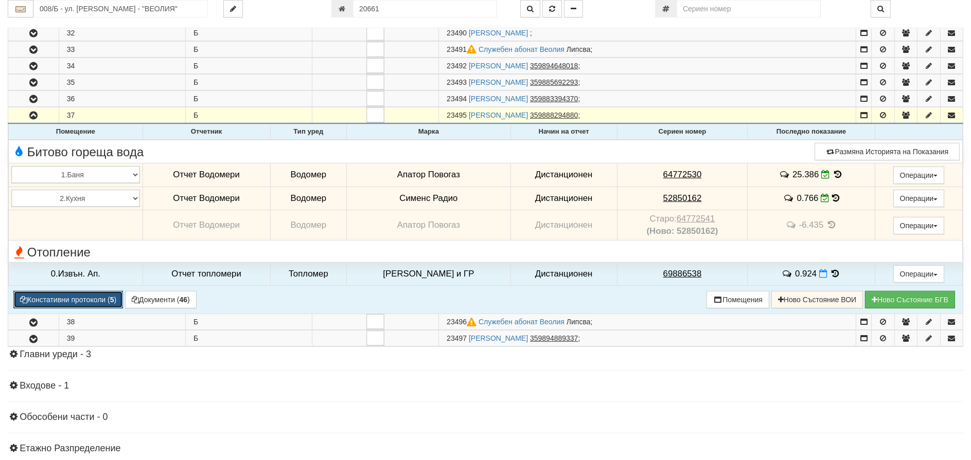
click at [49, 303] on button "Констативни протоколи ( 5 )" at bounding box center [68, 299] width 110 height 17
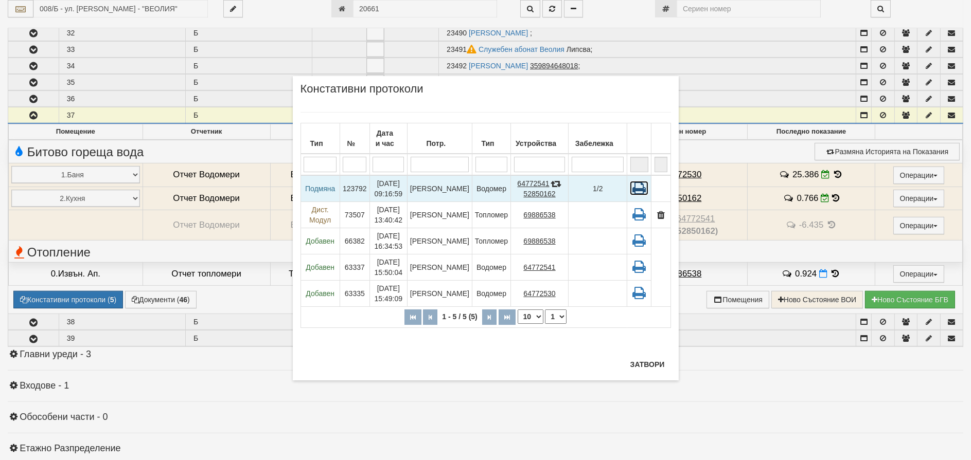
click at [644, 185] on icon at bounding box center [639, 188] width 19 height 14
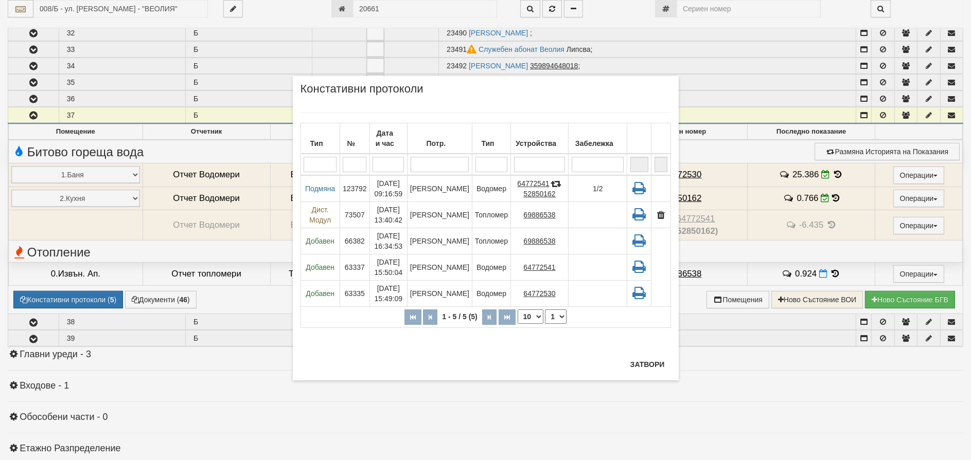
click at [674, 355] on div "× Констативни протоколи Тип № Дата и час Потр. Тип Устройства Забележка 1 - 5 /…" at bounding box center [486, 228] width 386 height 305
click at [667, 364] on button "Затвори" at bounding box center [647, 364] width 47 height 16
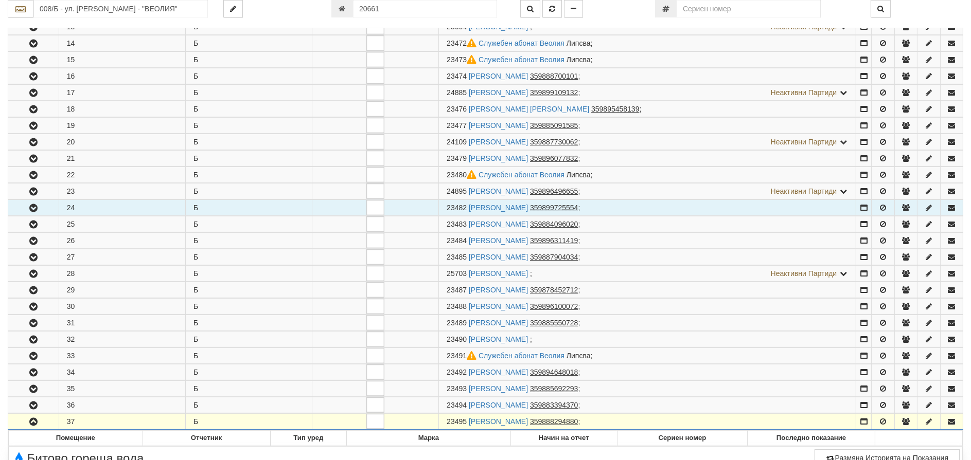
scroll to position [566, 0]
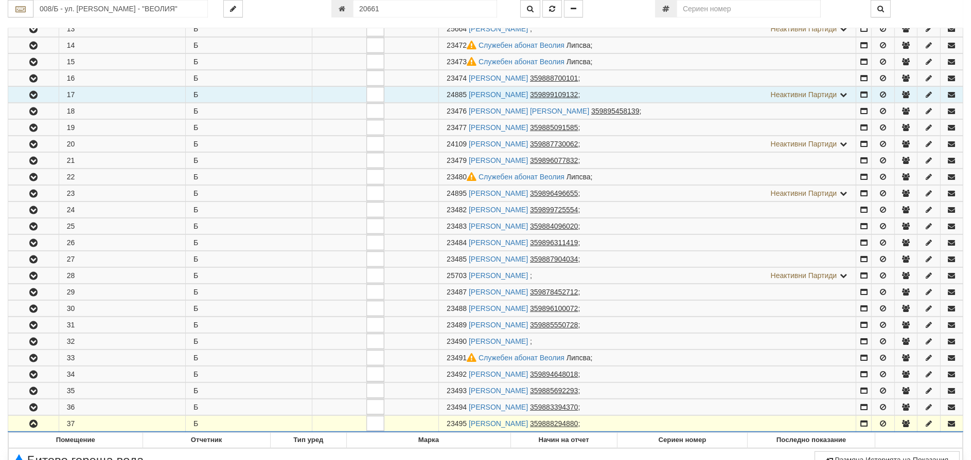
click at [31, 93] on icon "button" at bounding box center [33, 95] width 12 height 7
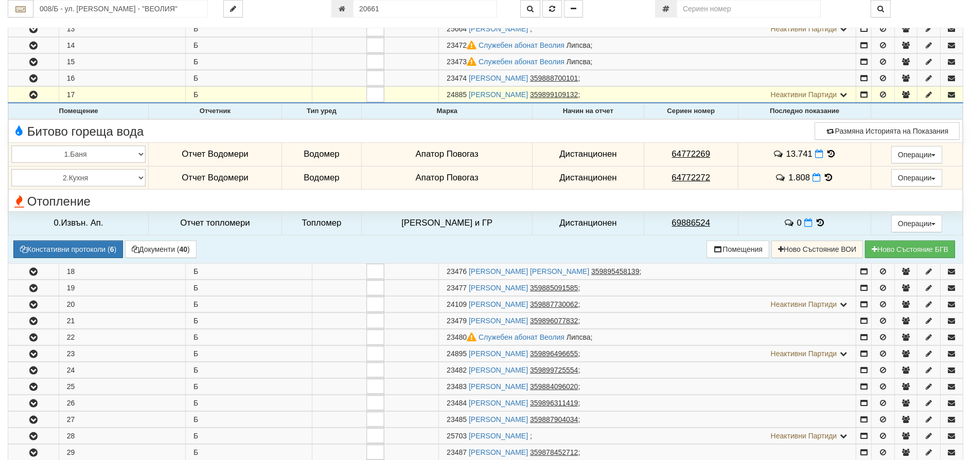
click at [827, 153] on icon at bounding box center [830, 154] width 11 height 9
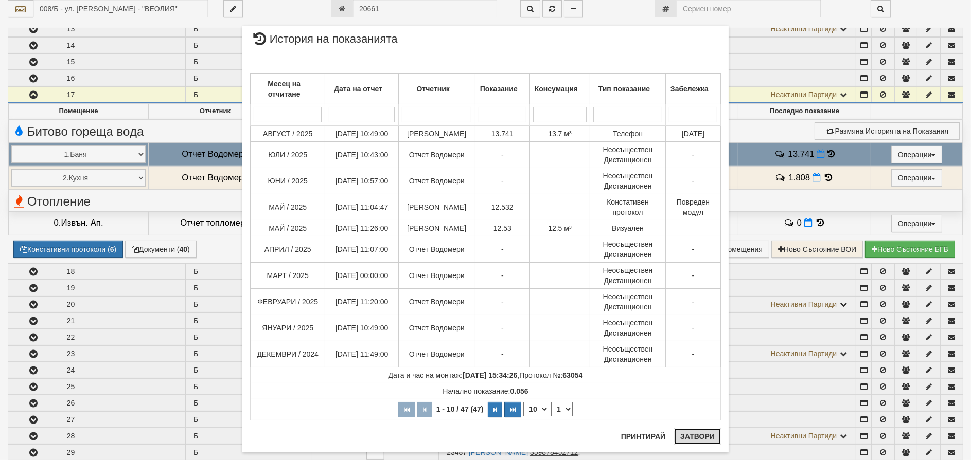
click at [701, 441] on button "Затвори" at bounding box center [697, 436] width 47 height 16
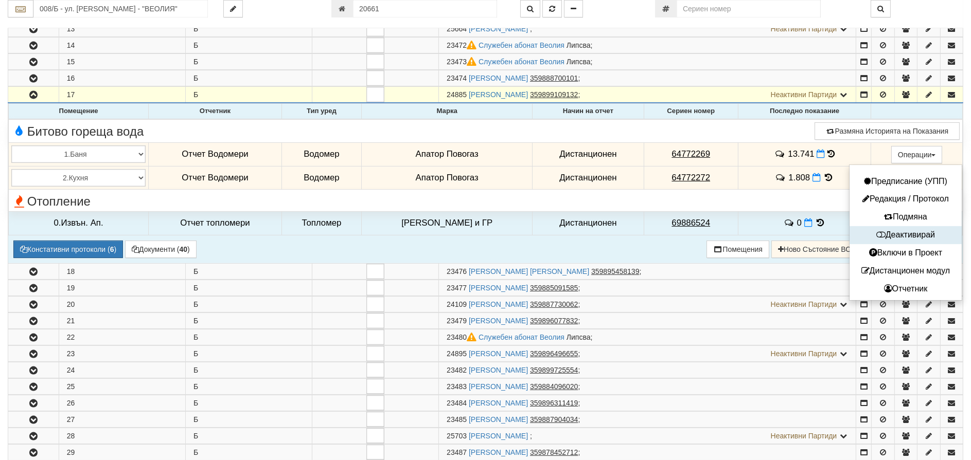
click at [898, 237] on button "Деактивирай" at bounding box center [905, 235] width 107 height 13
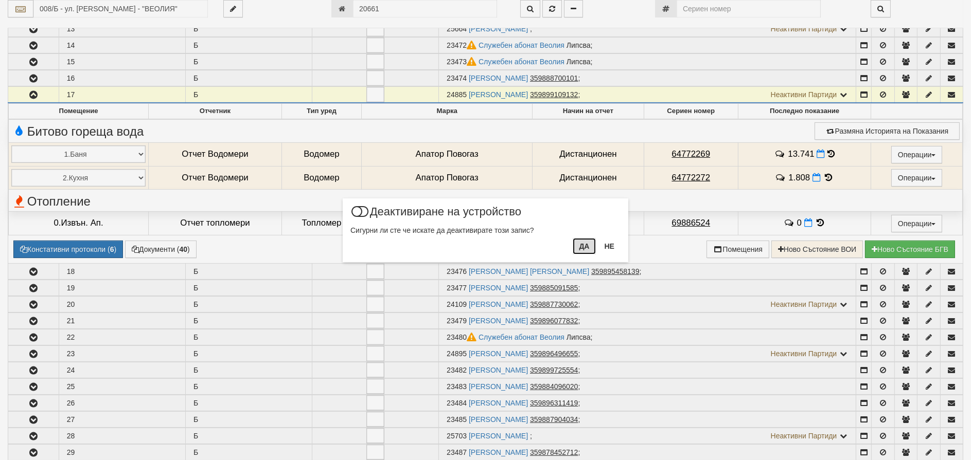
click at [583, 246] on button "Да" at bounding box center [584, 246] width 23 height 16
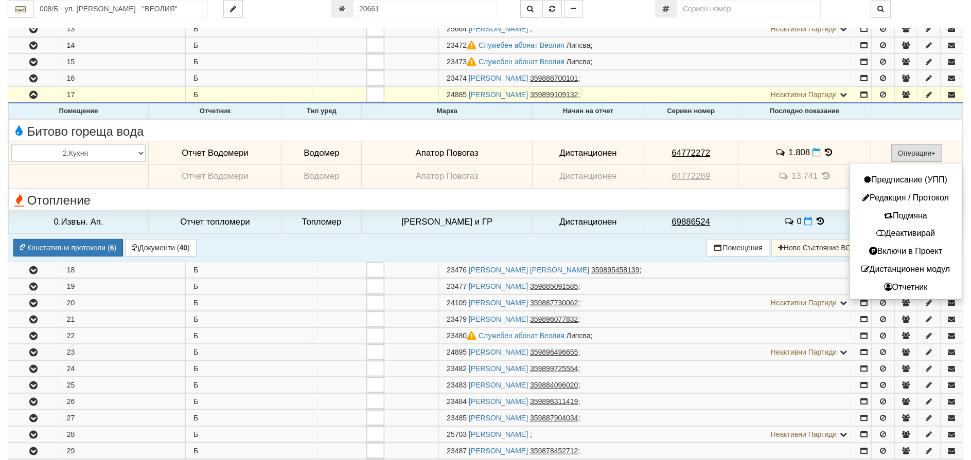
click at [908, 149] on button "Операции" at bounding box center [916, 153] width 51 height 17
click at [896, 238] on button "Деактивирай" at bounding box center [905, 233] width 107 height 13
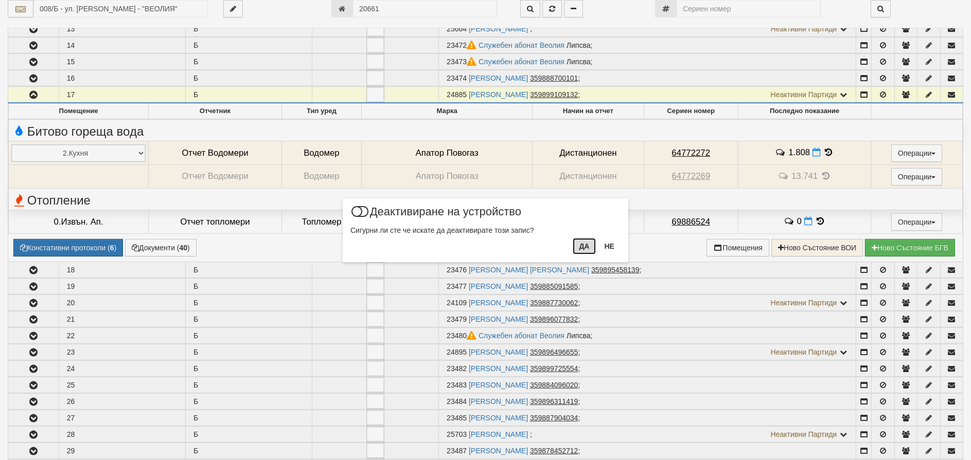
click at [580, 246] on button "Да" at bounding box center [584, 246] width 23 height 16
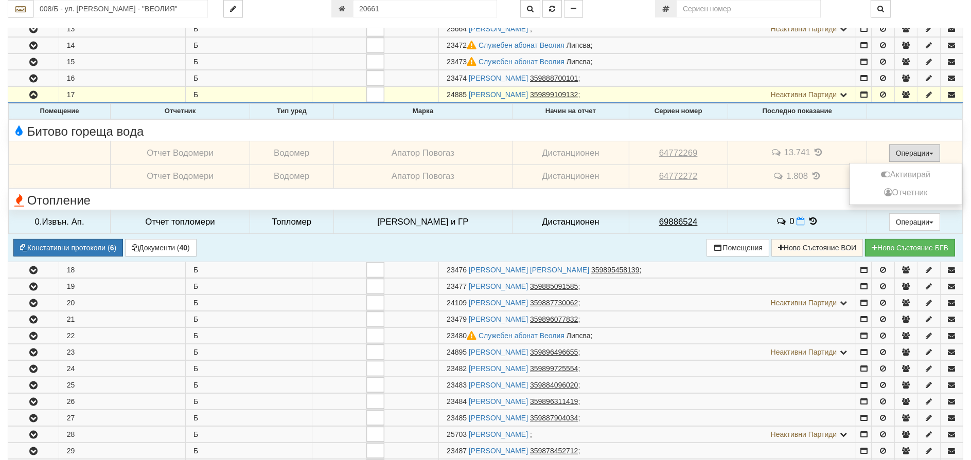
click at [900, 152] on button "Операции" at bounding box center [914, 153] width 51 height 17
click at [897, 174] on button "Активирай" at bounding box center [905, 175] width 107 height 13
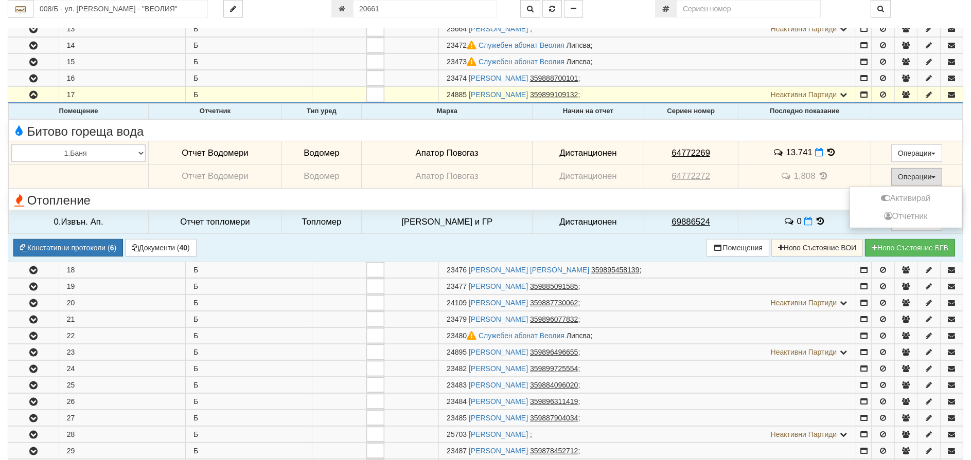
click at [913, 178] on button "Операции" at bounding box center [916, 176] width 51 height 17
click at [905, 200] on button "Активирай" at bounding box center [905, 198] width 107 height 13
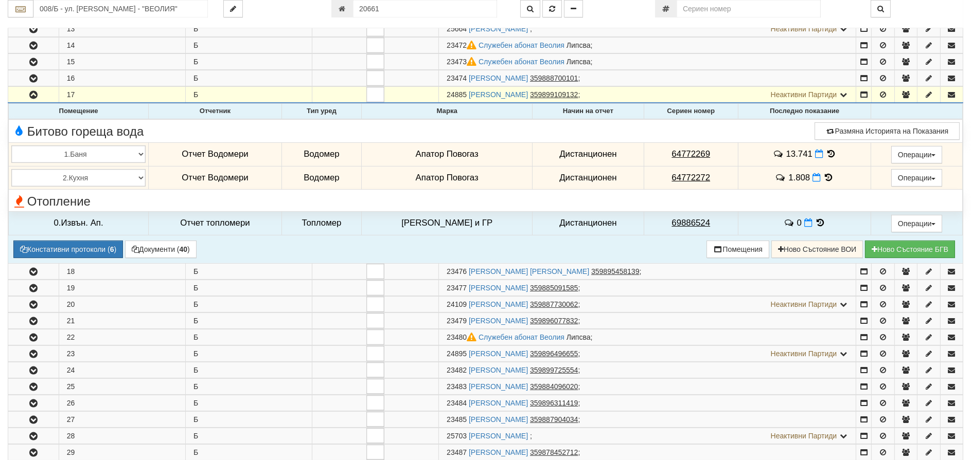
click at [824, 177] on icon at bounding box center [828, 177] width 11 height 9
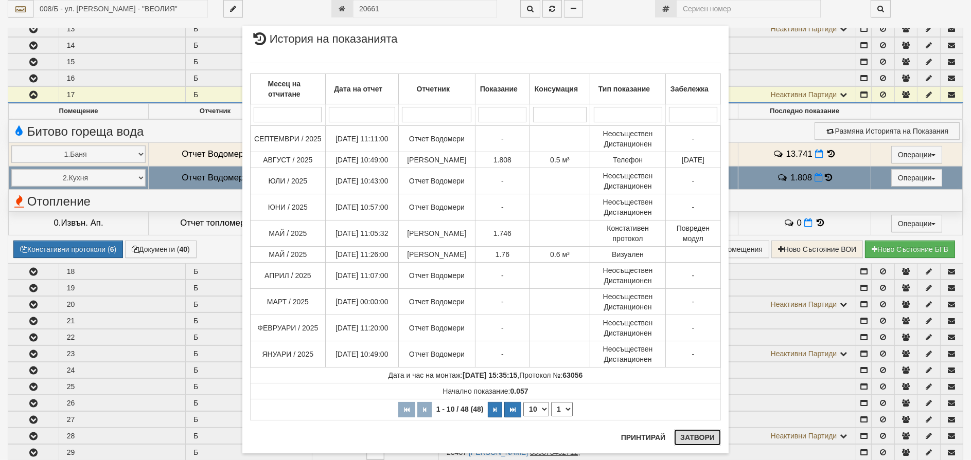
click at [699, 434] on button "Затвори" at bounding box center [697, 438] width 47 height 16
